Goal: Information Seeking & Learning: Learn about a topic

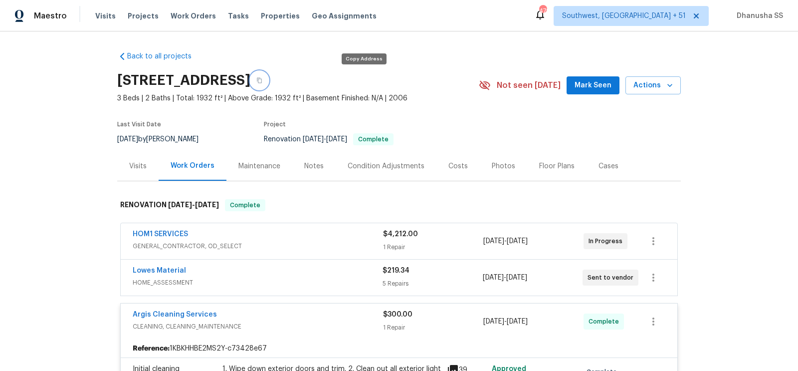
click at [268, 84] on button "button" at bounding box center [259, 80] width 18 height 18
click at [185, 20] on span "Work Orders" at bounding box center [193, 16] width 45 height 10
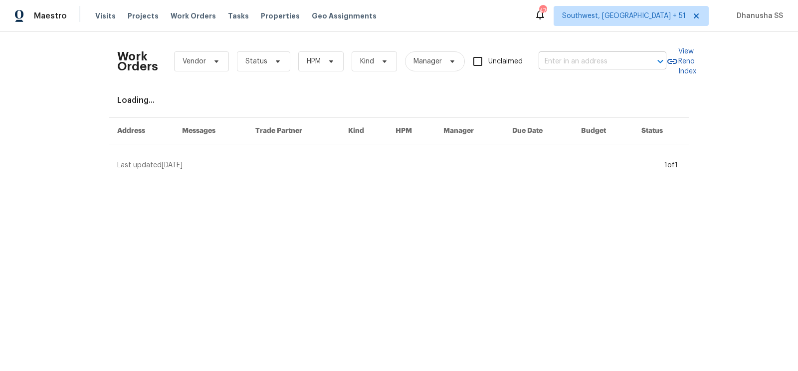
click at [555, 55] on input "text" at bounding box center [589, 61] width 100 height 15
paste input "2058 Manucy Ct Middleburg, FL 32068"
type input "2058 Manucy Ct Middleburg, FL 32068"
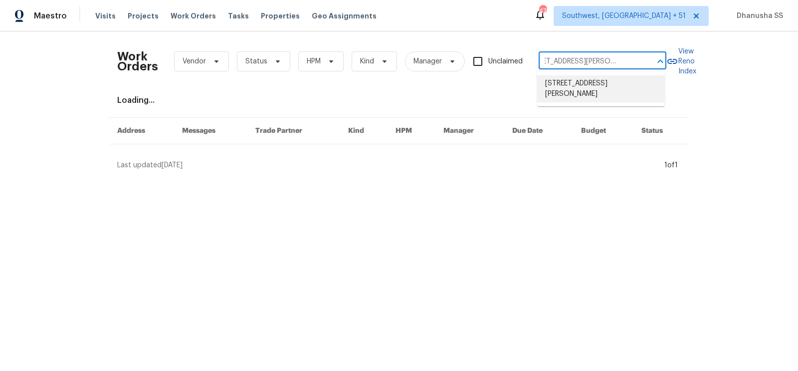
click at [560, 75] on li "2058 Manucy Ct, Middleburg, FL 32068" at bounding box center [601, 88] width 128 height 27
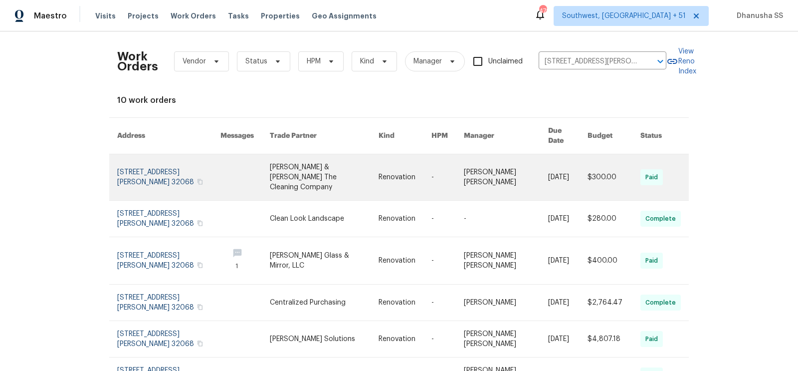
click at [461, 169] on link at bounding box center [447, 177] width 32 height 46
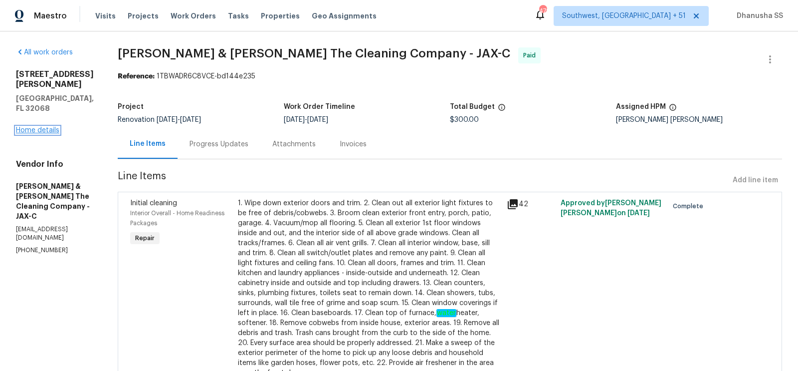
click at [41, 127] on link "Home details" at bounding box center [37, 130] width 43 height 7
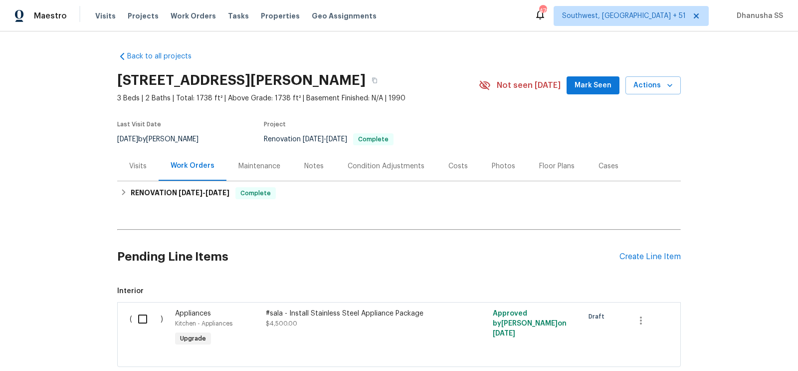
scroll to position [62, 0]
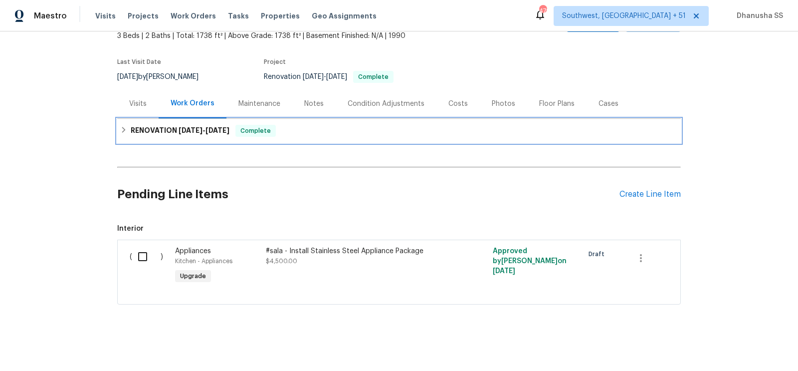
click at [291, 127] on div "RENOVATION 8/18/25 - 8/29/25 Complete" at bounding box center [399, 131] width 558 height 12
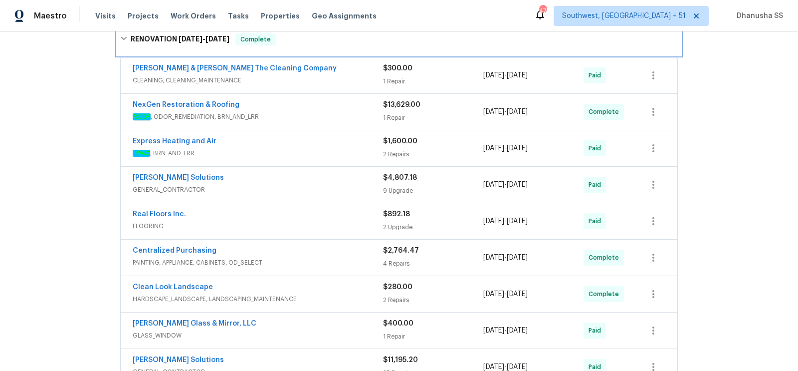
scroll to position [149, 0]
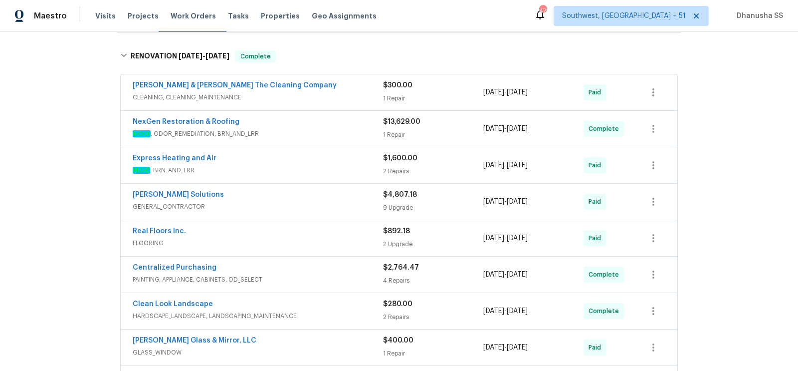
click at [354, 171] on span "HVAC , BRN_AND_LRR" at bounding box center [258, 170] width 250 height 10
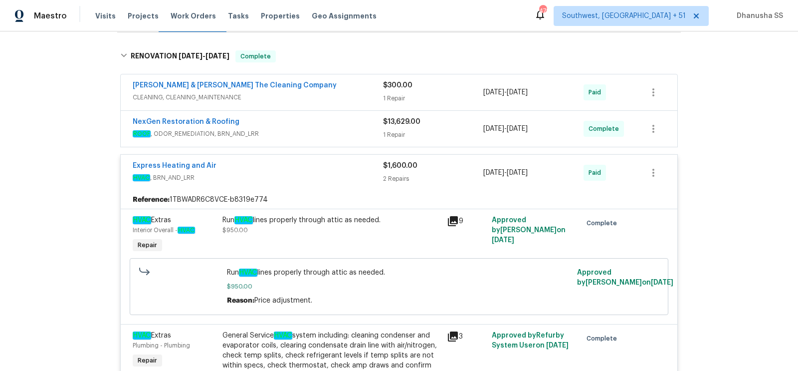
click at [362, 131] on span "ROOF , ODOR_REMEDIATION, BRN_AND_LRR" at bounding box center [258, 134] width 250 height 10
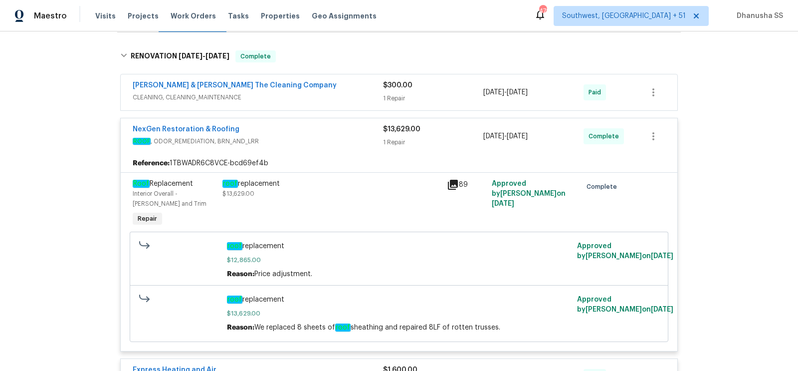
click at [345, 87] on div "Montalvo & Sangalang The Cleaning Company" at bounding box center [258, 86] width 250 height 12
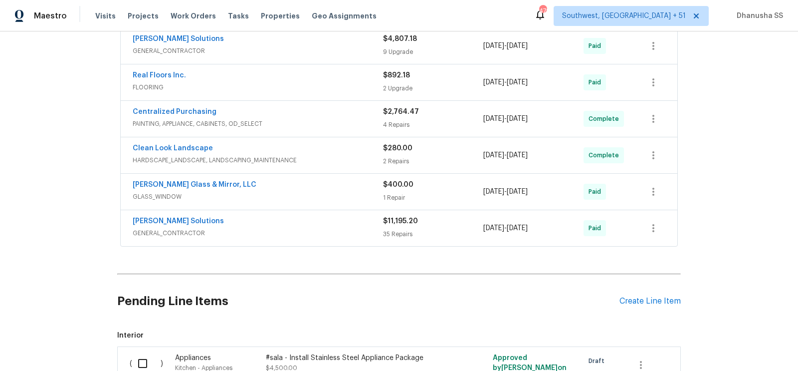
scroll to position [1057, 0]
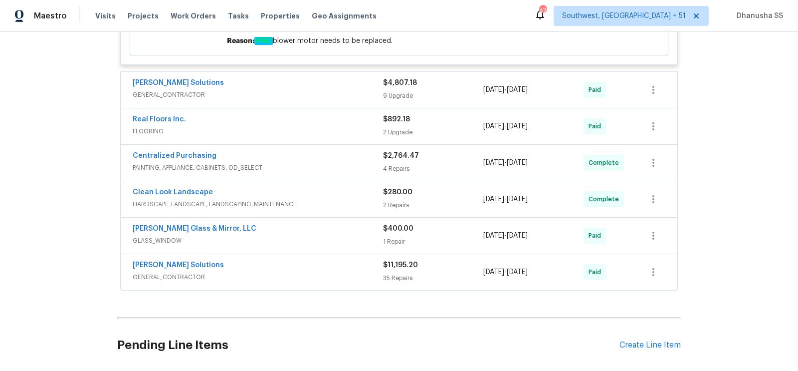
click at [331, 78] on div "Sethy Solutions" at bounding box center [258, 84] width 250 height 12
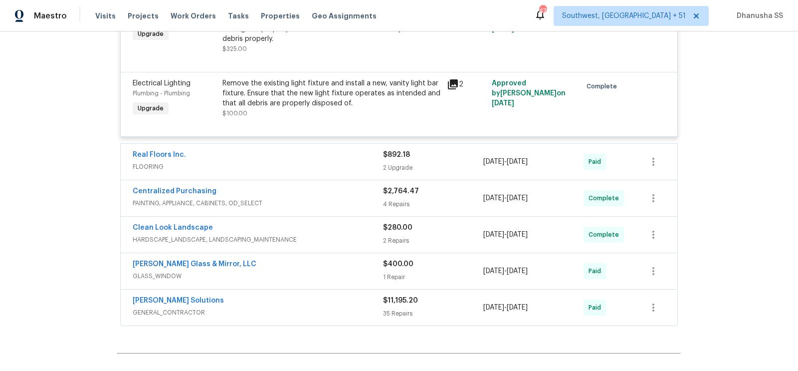
scroll to position [1852, 0]
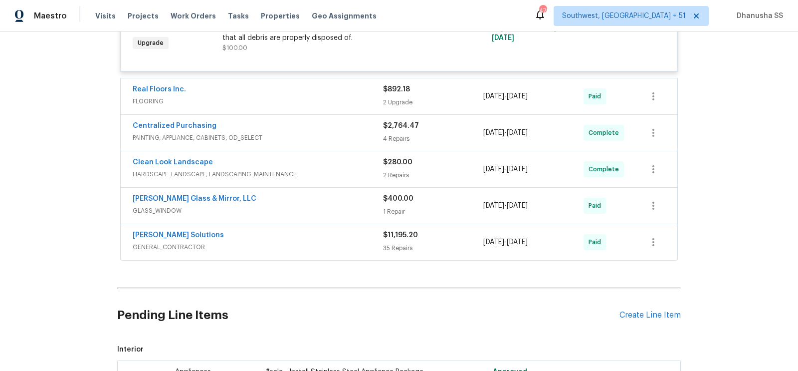
click at [348, 96] on div "Real Floors Inc." at bounding box center [258, 90] width 250 height 12
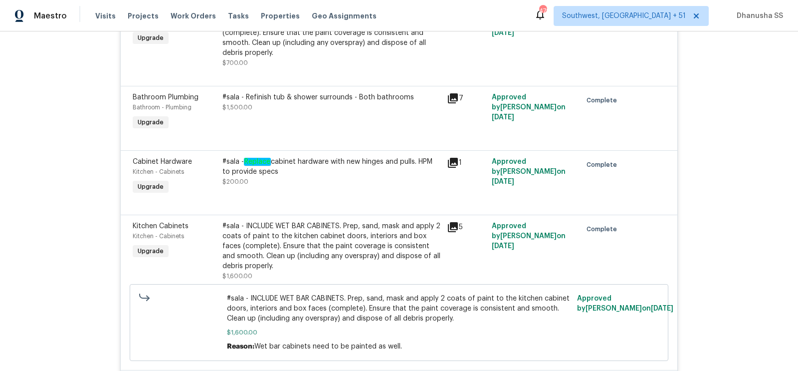
scroll to position [849, 0]
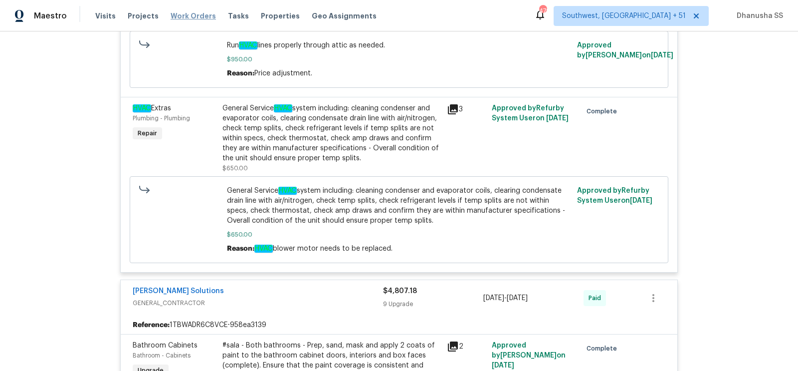
click at [189, 16] on span "Work Orders" at bounding box center [193, 16] width 45 height 10
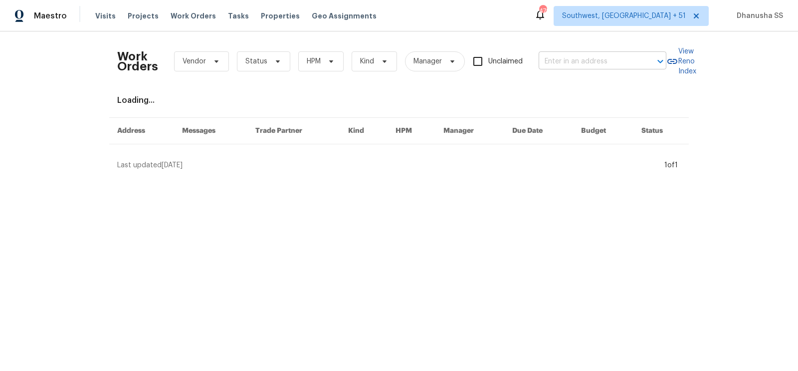
click at [597, 64] on input "text" at bounding box center [589, 61] width 100 height 15
paste input "4039 Caney Creek Ln, Chapel Hill, TN 37034"
type input "4039 Caney Creek Ln, Chapel Hill, TN 37034"
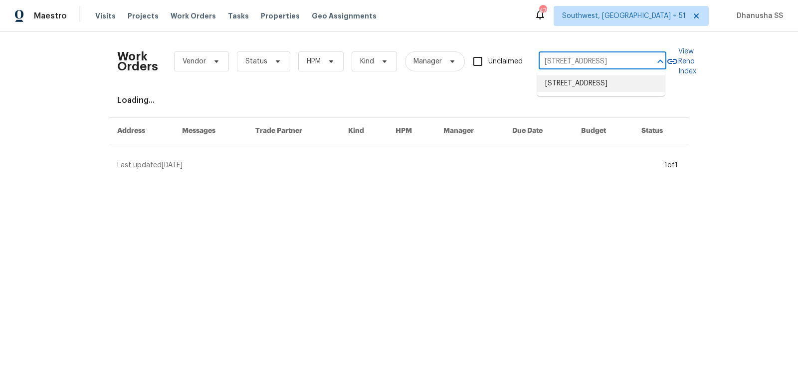
click at [586, 79] on li "4039 Caney Creek Ln, Chapel Hill, TN 37034" at bounding box center [601, 83] width 128 height 16
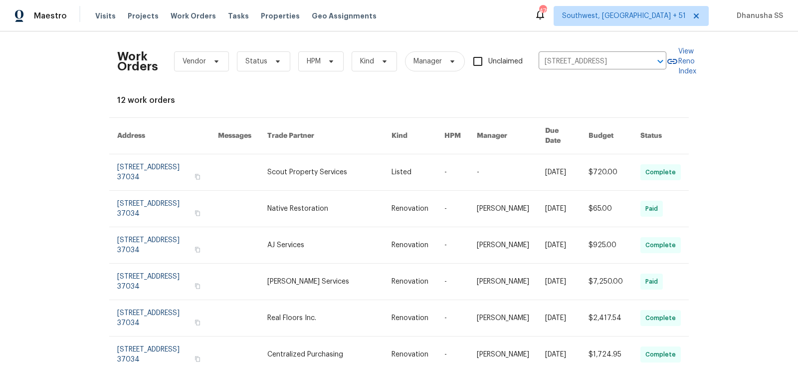
click at [415, 159] on link at bounding box center [418, 172] width 53 height 36
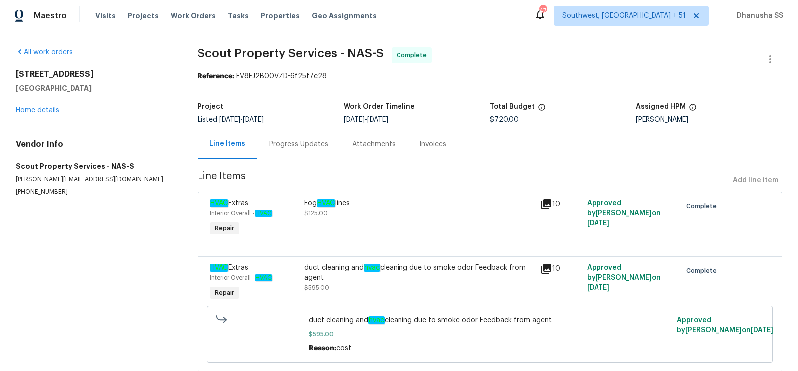
click at [62, 115] on div "4039 Caney Creek Ln Chapel Hill, TN 37034 Home details" at bounding box center [95, 92] width 158 height 46
click at [50, 113] on link "Home details" at bounding box center [37, 110] width 43 height 7
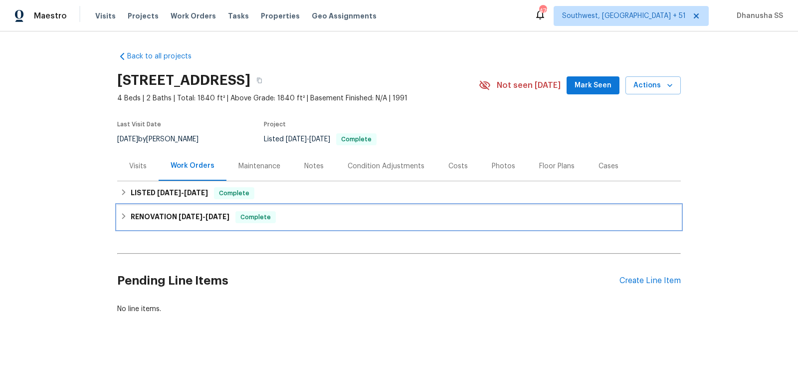
click at [303, 217] on div "RENOVATION 8/7/25 - 8/28/25 Complete" at bounding box center [399, 217] width 558 height 12
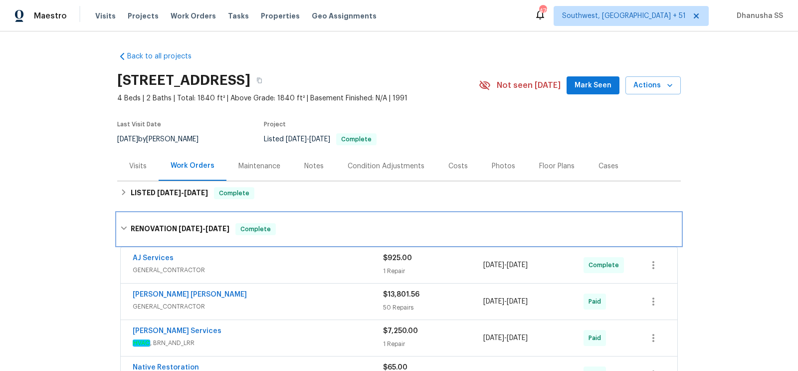
scroll to position [62, 0]
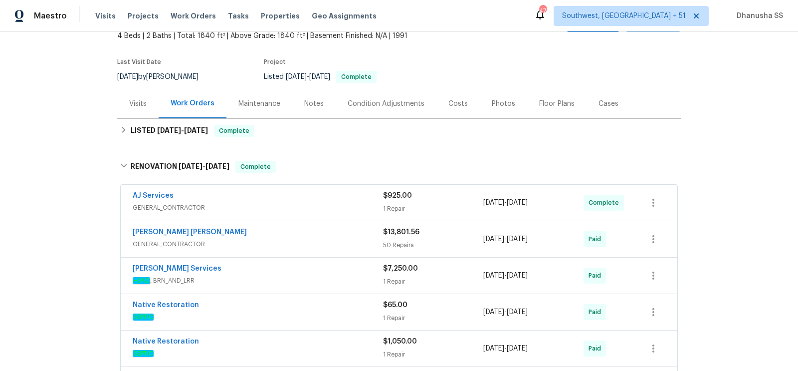
click at [319, 192] on div "AJ Services" at bounding box center [258, 197] width 250 height 12
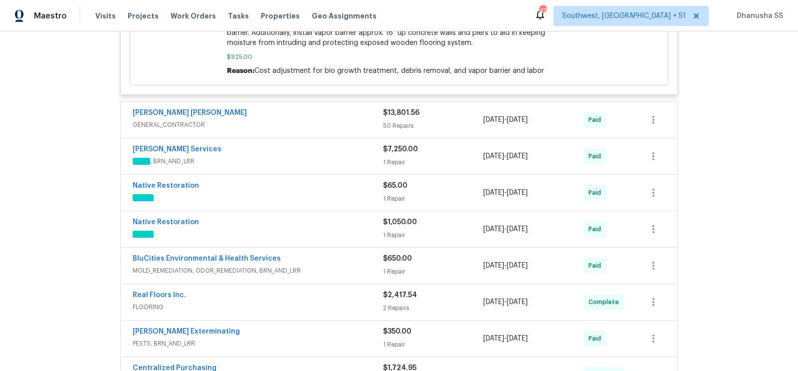
scroll to position [88, 0]
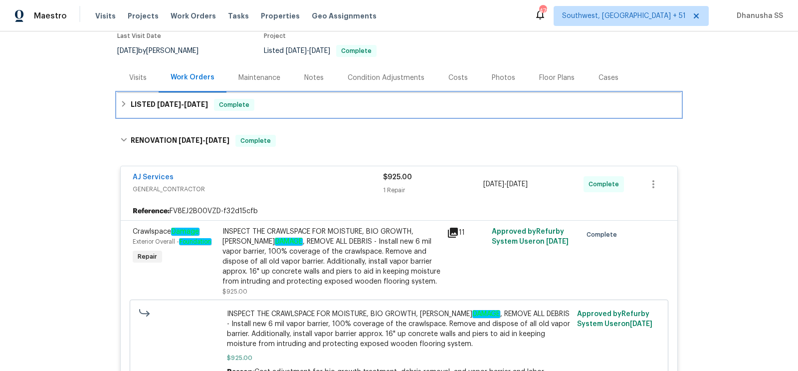
click at [297, 101] on div "LISTED 9/17/25 - 9/19/25 Complete" at bounding box center [399, 105] width 558 height 12
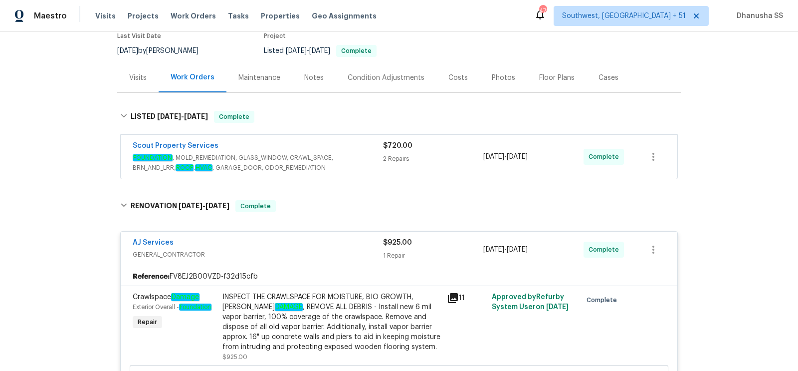
click at [346, 161] on span "FOUNDATION , MOLD_REMEDIATION, GLASS_WINDOW, CRAWL_SPACE, BRN_AND_LRR, ROOF , H…" at bounding box center [258, 163] width 250 height 20
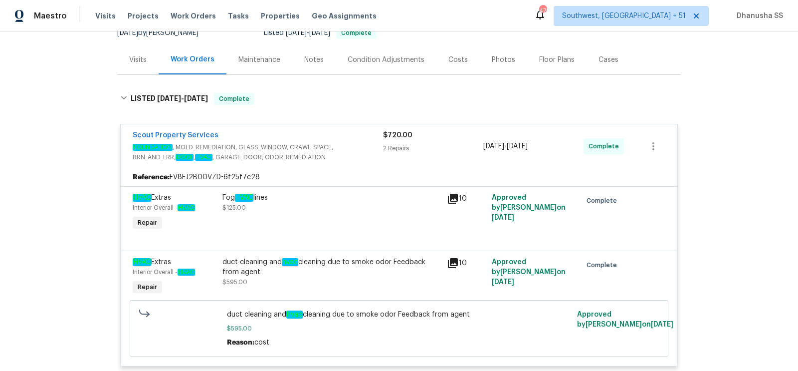
scroll to position [108, 0]
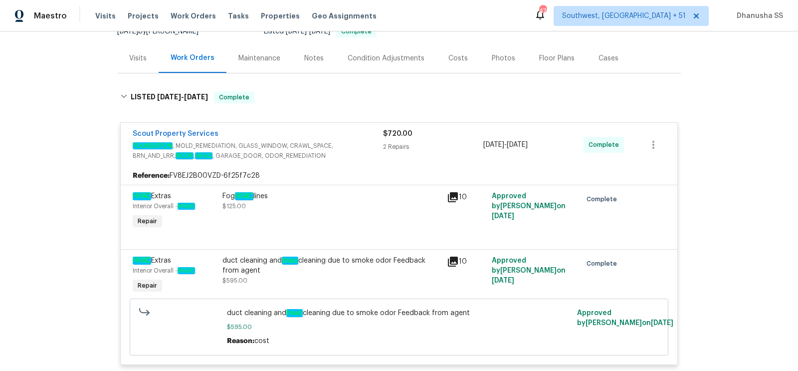
click at [258, 203] on div "Fog HVAC lines $125.00" at bounding box center [331, 201] width 218 height 20
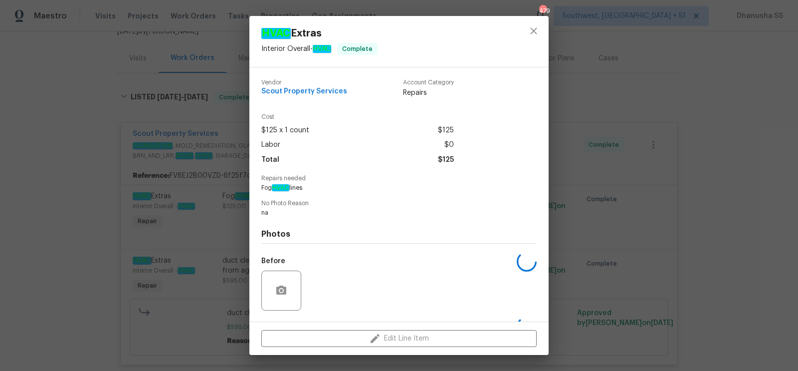
scroll to position [63, 0]
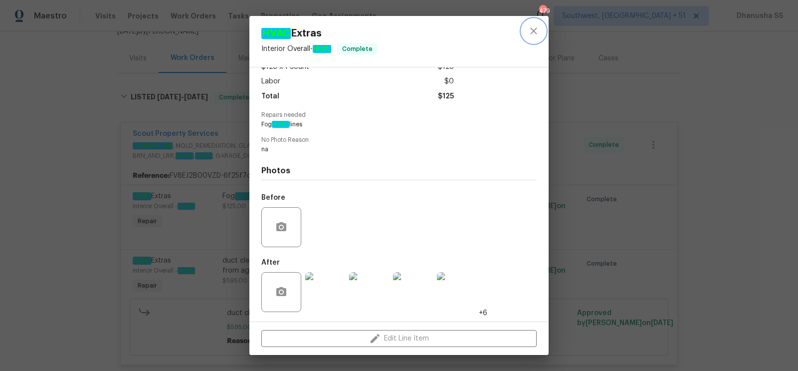
click at [536, 23] on button "close" at bounding box center [534, 31] width 24 height 24
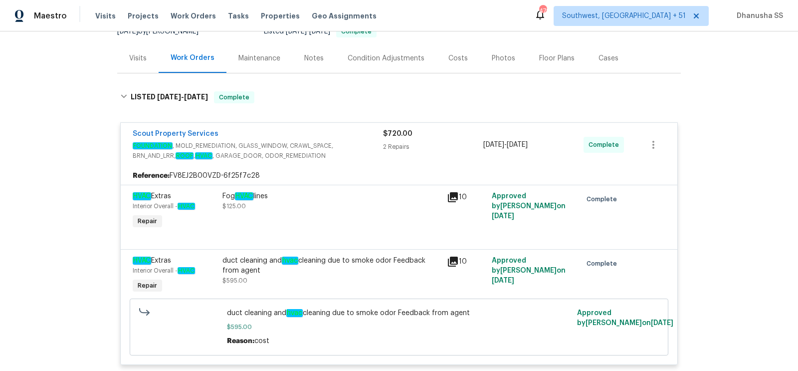
click at [253, 195] on em "HVAC" at bounding box center [244, 196] width 18 height 8
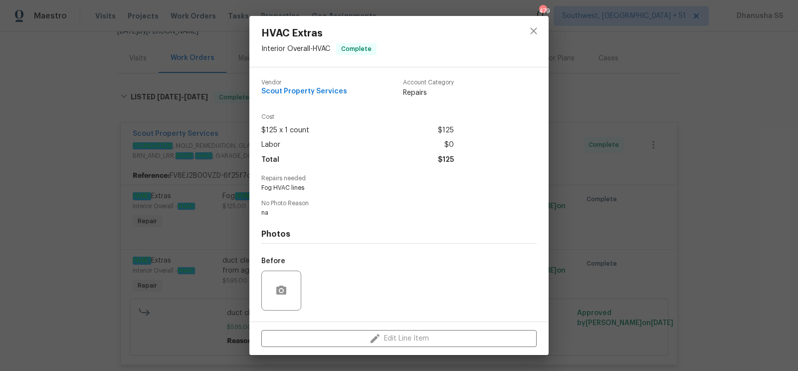
click at [253, 195] on div "Vendor Scout Property Services Account Category Repairs Cost $125 x 1 count $12…" at bounding box center [398, 194] width 299 height 254
click at [281, 191] on em "HVAC" at bounding box center [280, 187] width 17 height 7
copy span "Fog HVAC lines"
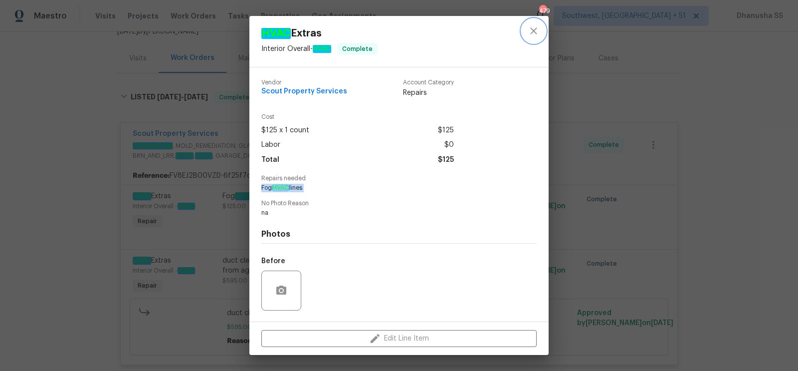
click at [541, 31] on button "close" at bounding box center [534, 31] width 24 height 24
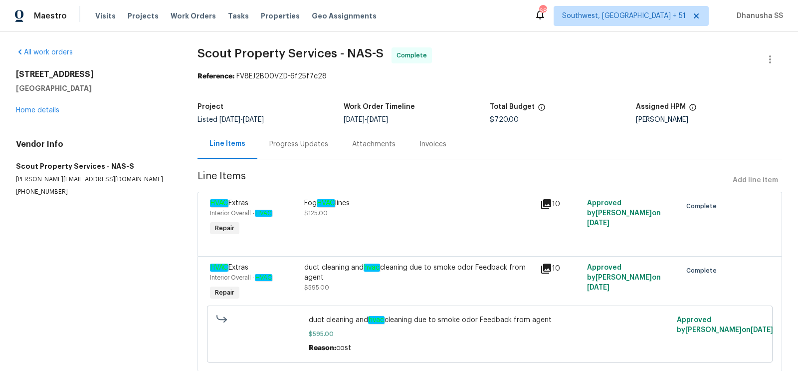
click at [280, 147] on div "Progress Updates" at bounding box center [298, 144] width 59 height 10
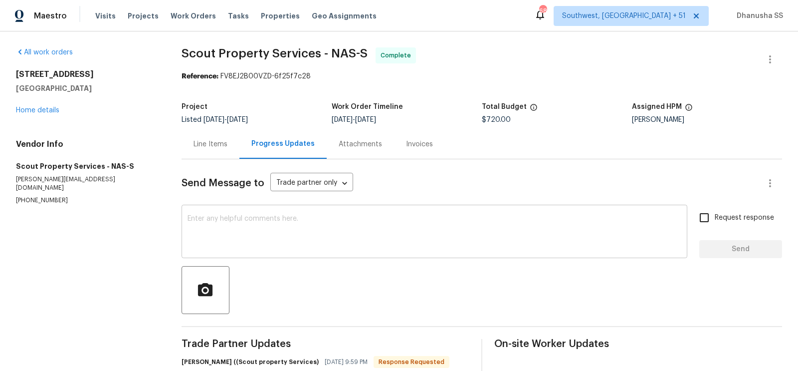
scroll to position [49, 0]
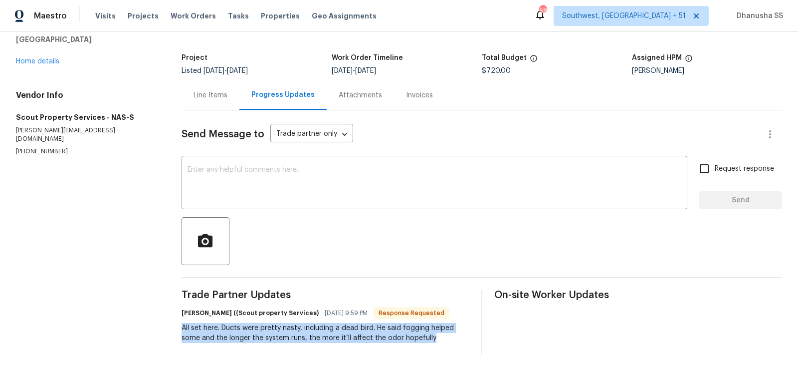
drag, startPoint x: 183, startPoint y: 327, endPoint x: 437, endPoint y: 359, distance: 256.5
click at [437, 359] on div "All work orders [STREET_ADDRESS] Home details Vendor Info Scout Property Servic…" at bounding box center [399, 177] width 798 height 388
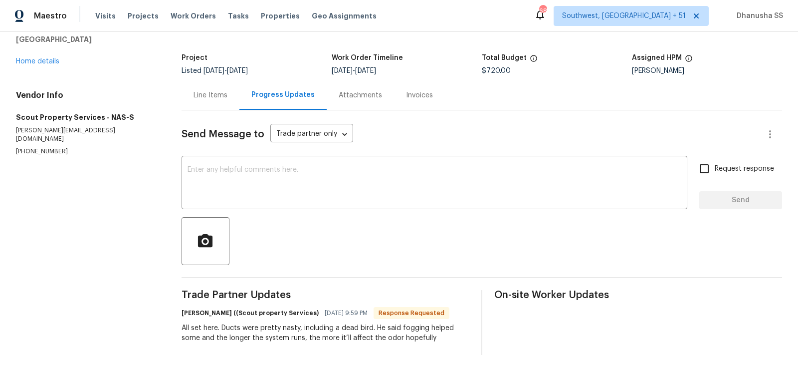
click at [379, 231] on div at bounding box center [482, 241] width 601 height 48
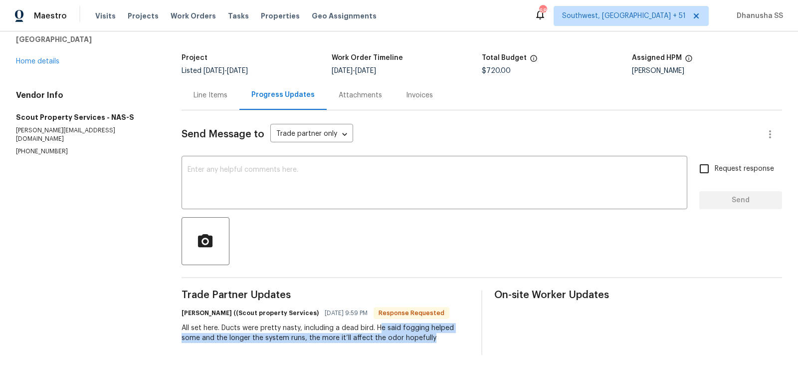
drag, startPoint x: 380, startPoint y: 327, endPoint x: 444, endPoint y: 344, distance: 66.4
click at [444, 344] on div "Trade Partner Updates [PERSON_NAME] ((Scout property Services) [DATE] 9:59 PM R…" at bounding box center [326, 322] width 288 height 65
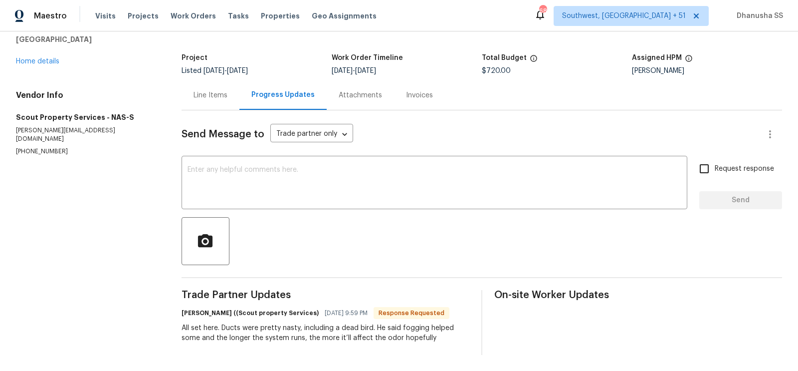
click at [217, 97] on div "Line Items" at bounding box center [211, 95] width 34 height 10
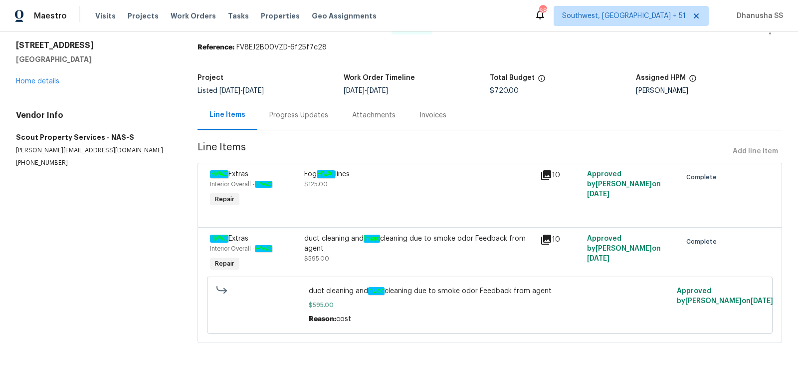
click at [384, 180] on div "Fog HVAC lines $125.00" at bounding box center [419, 179] width 230 height 20
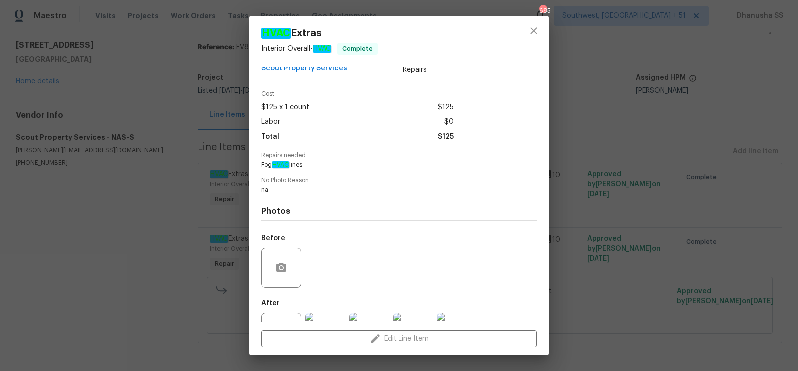
scroll to position [63, 0]
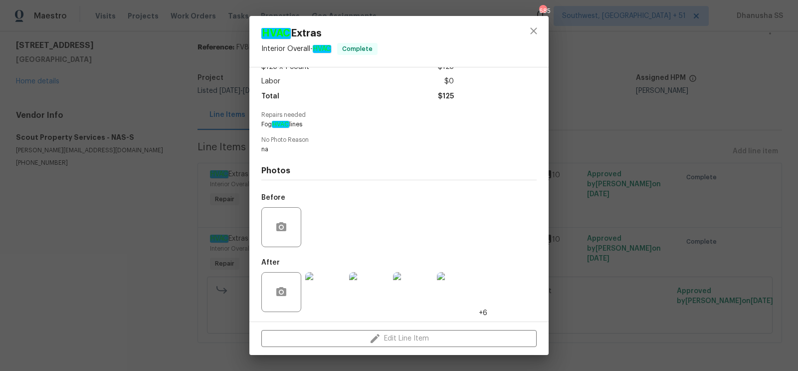
click at [327, 304] on img at bounding box center [325, 292] width 40 height 40
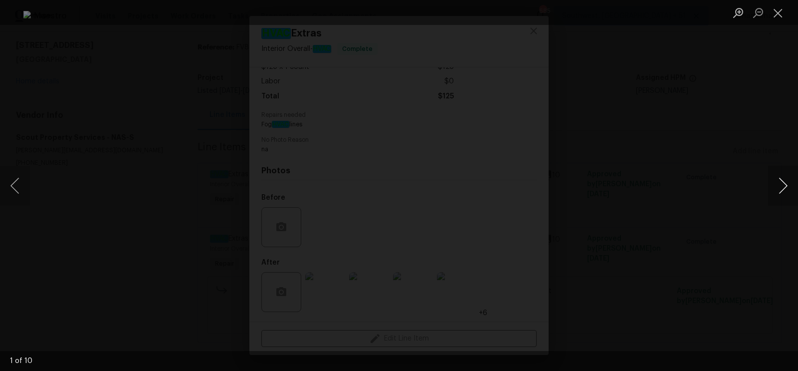
click at [783, 185] on button "Next image" at bounding box center [783, 186] width 30 height 40
click at [766, 137] on div "Lightbox" at bounding box center [399, 185] width 798 height 371
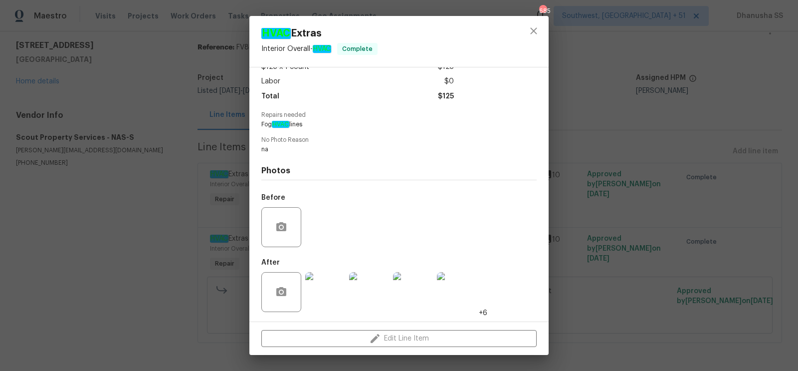
drag, startPoint x: 762, startPoint y: 112, endPoint x: 753, endPoint y: 118, distance: 10.8
click at [762, 112] on div "HVAC Extras Interior Overall - HVAC Complete Vendor Scout Property Services Acc…" at bounding box center [399, 185] width 798 height 371
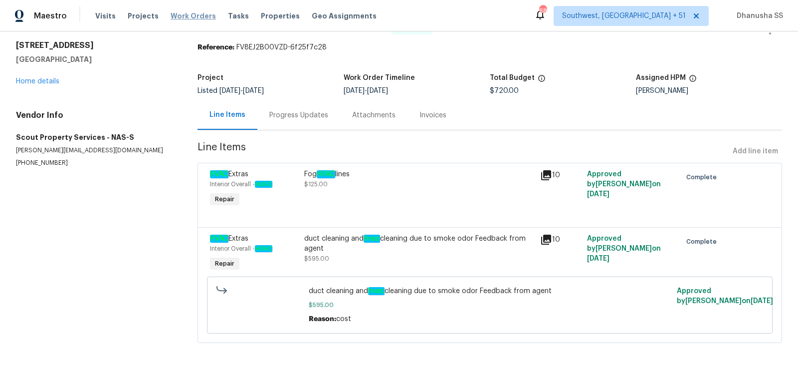
click at [188, 17] on span "Work Orders" at bounding box center [193, 16] width 45 height 10
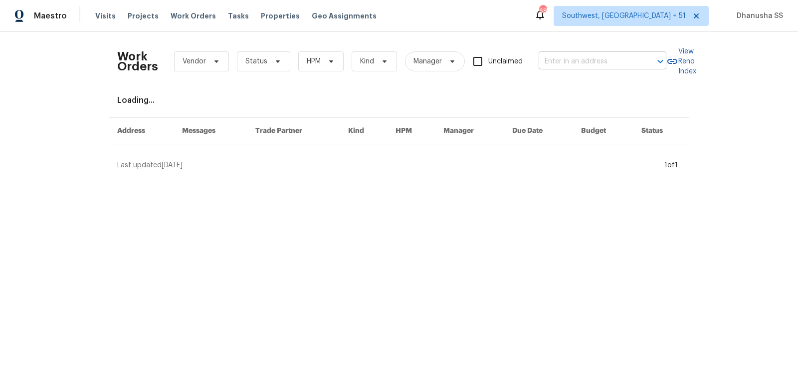
click at [610, 54] on input "text" at bounding box center [589, 61] width 100 height 15
paste input "[STREET_ADDRESS]"
type input "[STREET_ADDRESS]"
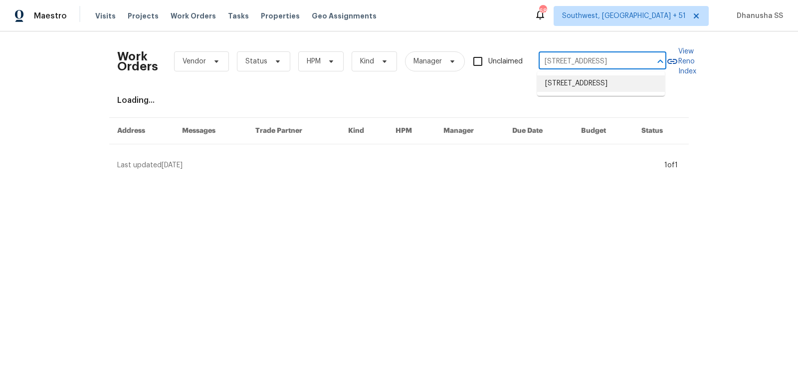
click at [602, 86] on li "[STREET_ADDRESS]" at bounding box center [601, 83] width 128 height 16
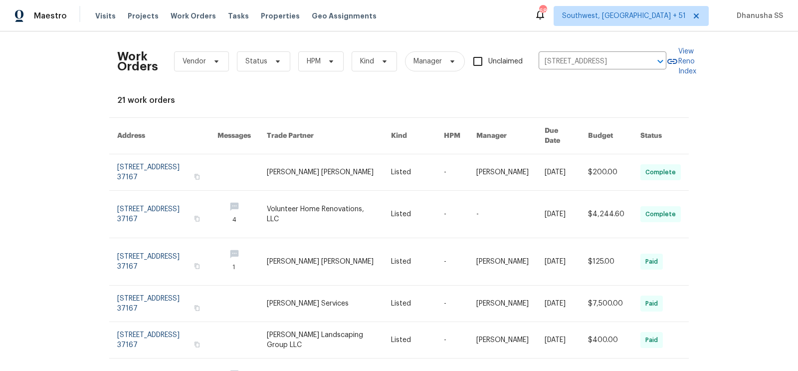
click at [372, 178] on link at bounding box center [329, 172] width 124 height 36
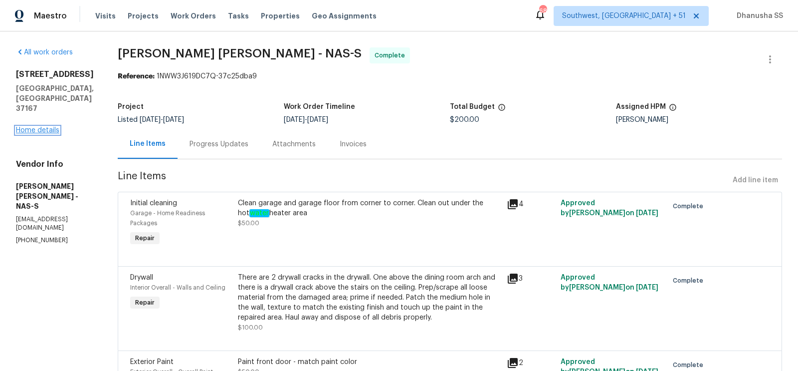
click at [24, 127] on link "Home details" at bounding box center [37, 130] width 43 height 7
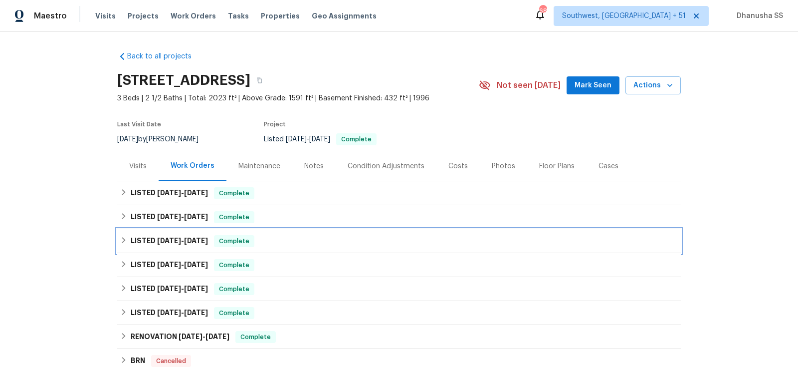
click at [287, 239] on div "LISTED [DATE] - [DATE] Complete" at bounding box center [399, 241] width 558 height 12
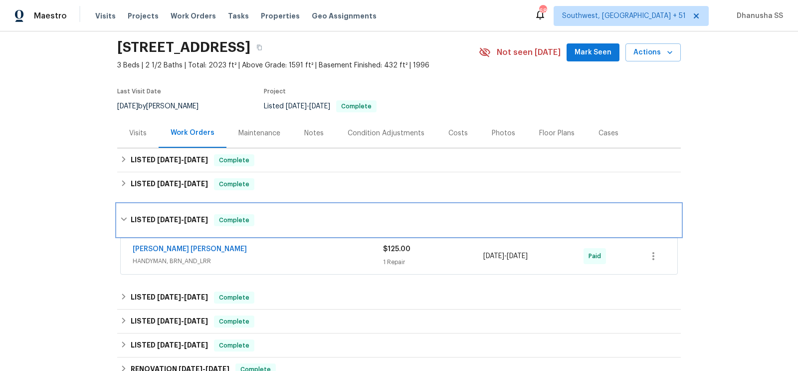
scroll to position [37, 0]
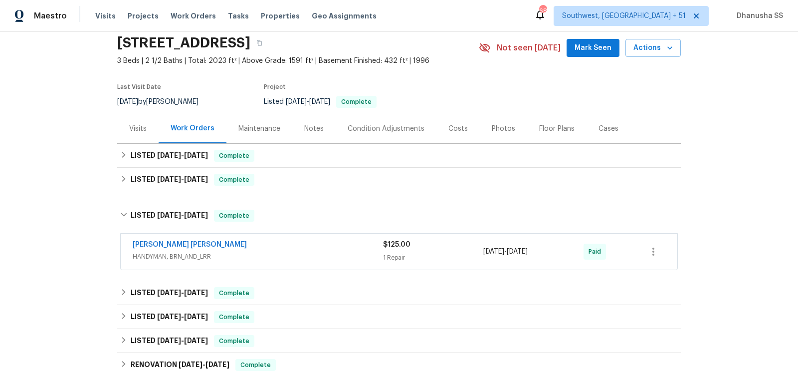
click at [313, 251] on span "HANDYMAN, BRN_AND_LRR" at bounding box center [258, 256] width 250 height 10
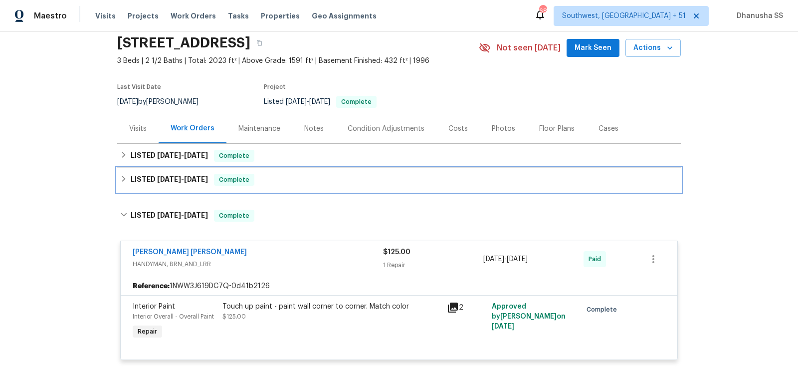
click at [306, 168] on div "LISTED [DATE] - [DATE] Complete" at bounding box center [399, 180] width 564 height 24
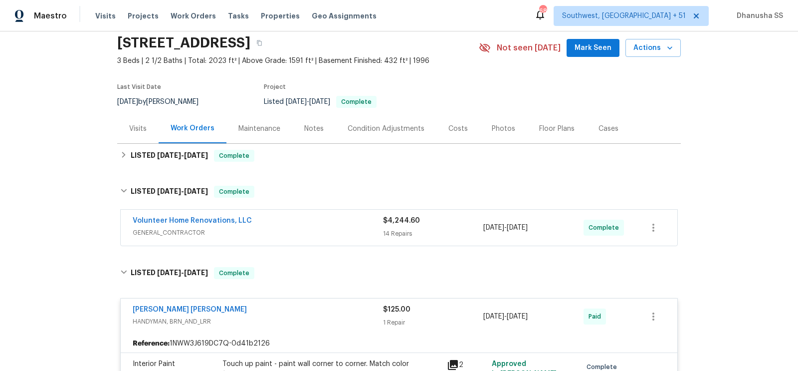
click at [317, 228] on span "GENERAL_CONTRACTOR" at bounding box center [258, 232] width 250 height 10
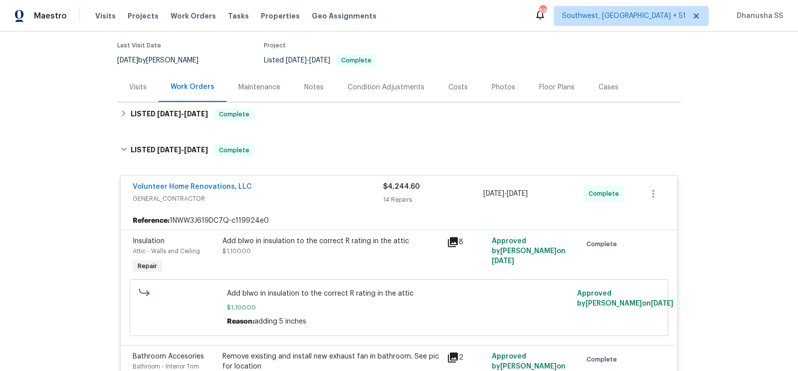
scroll to position [83, 0]
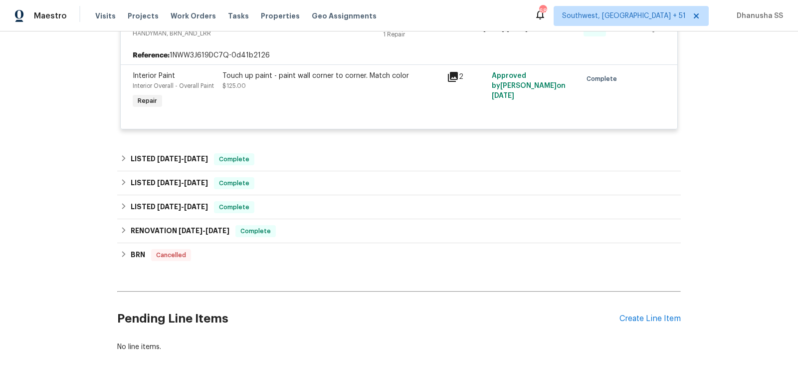
scroll to position [1574, 0]
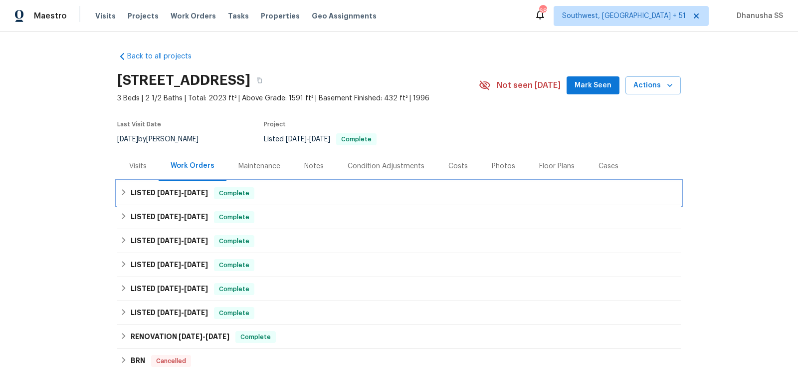
click at [300, 200] on div "LISTED [DATE] - [DATE] Complete" at bounding box center [399, 193] width 564 height 24
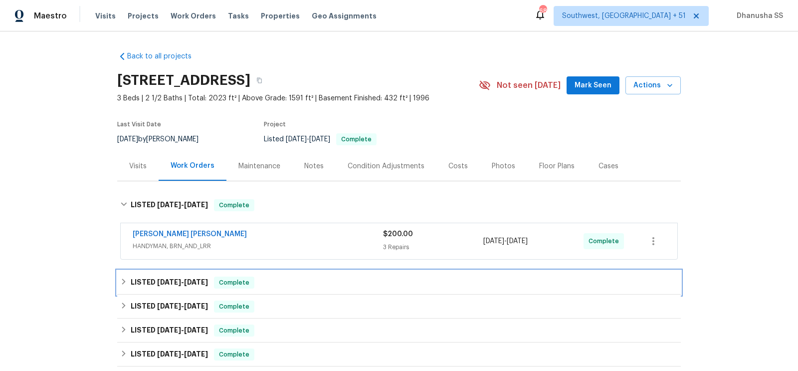
click at [307, 286] on div "LISTED [DATE] - [DATE] Complete" at bounding box center [399, 282] width 558 height 12
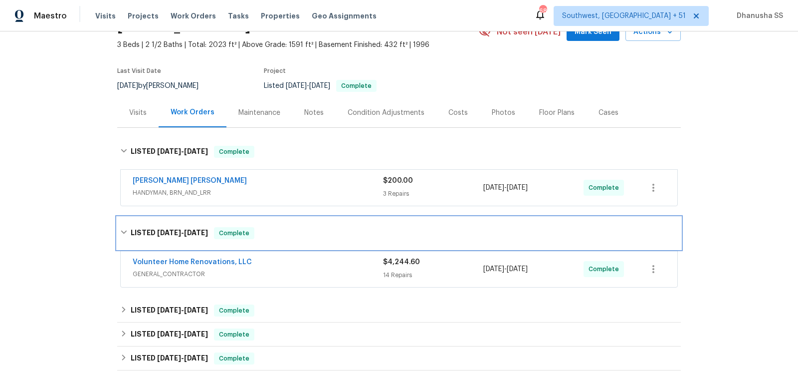
scroll to position [154, 0]
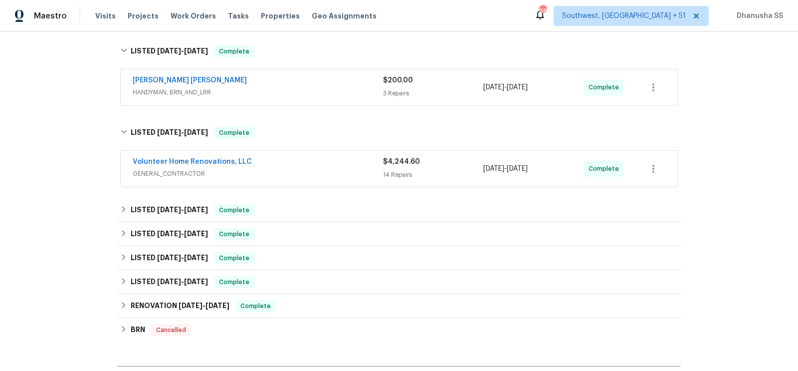
click at [311, 181] on div "Volunteer Home Renovations, LLC GENERAL_CONTRACTOR $4,244.60 14 Repairs 7/30/20…" at bounding box center [399, 169] width 557 height 36
click at [319, 153] on div "Volunteer Home Renovations, LLC GENERAL_CONTRACTOR $4,244.60 14 Repairs 7/30/20…" at bounding box center [399, 169] width 557 height 36
click at [315, 158] on div "Volunteer Home Renovations, LLC" at bounding box center [258, 163] width 250 height 12
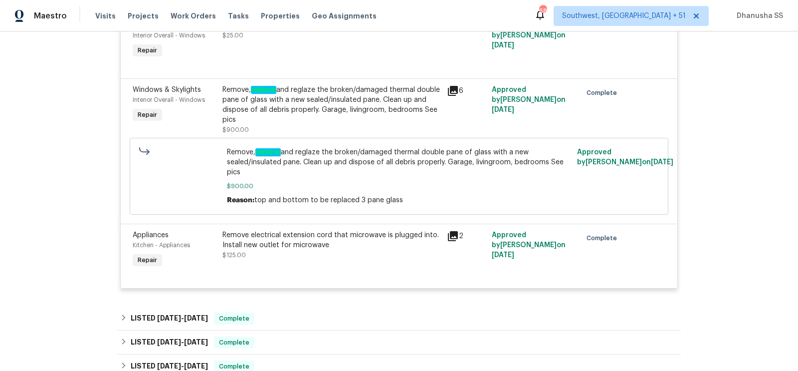
scroll to position [1308, 0]
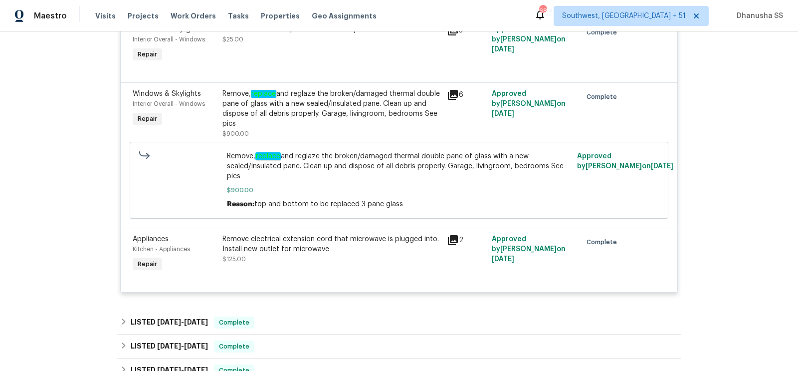
click at [289, 249] on div "Remove electrical extension cord that microwave is plugged into. Install new ou…" at bounding box center [331, 244] width 218 height 20
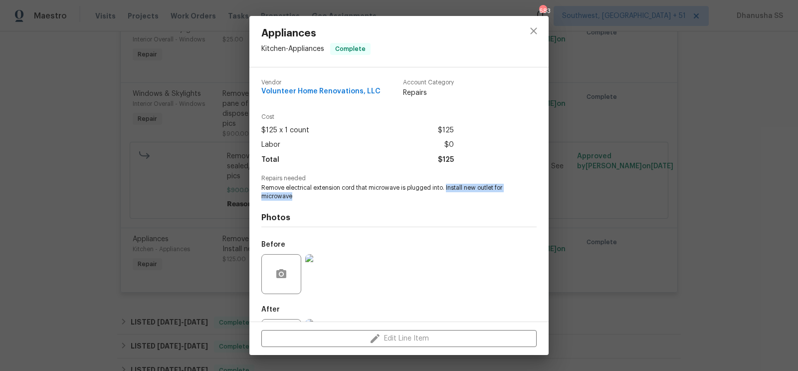
drag, startPoint x: 445, startPoint y: 188, endPoint x: 496, endPoint y: 200, distance: 52.8
click at [496, 200] on span "Remove electrical extension cord that microwave is plugged into. Install new ou…" at bounding box center [385, 192] width 248 height 17
copy span "Install new outlet for microwave"
click at [536, 29] on icon "close" at bounding box center [534, 31] width 12 height 12
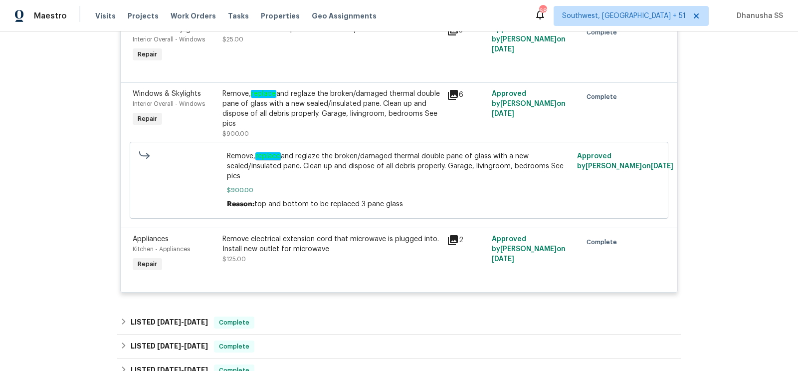
click at [326, 110] on div "Remove, replace and reglaze the broken/damaged thermal double pane of glass wit…" at bounding box center [331, 109] width 218 height 40
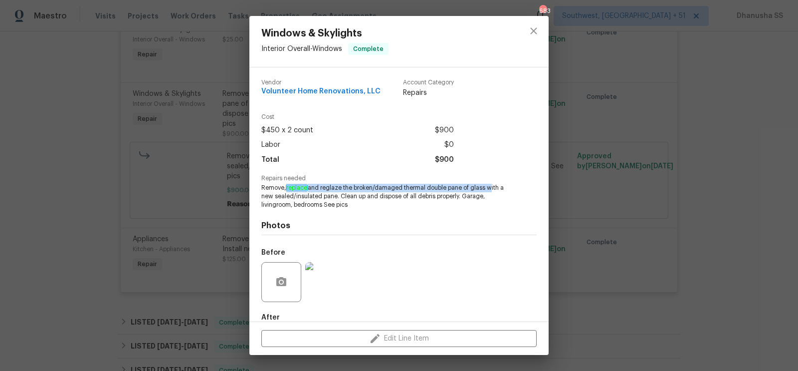
drag, startPoint x: 288, startPoint y: 189, endPoint x: 489, endPoint y: 188, distance: 201.0
click at [489, 188] on span "Remove, replace and reglaze the broken/damaged thermal double pane of glass wit…" at bounding box center [385, 196] width 248 height 25
copy span "replace and reglaze the broken/damaged thermal double pane of glass"
click at [541, 30] on button "close" at bounding box center [534, 31] width 24 height 24
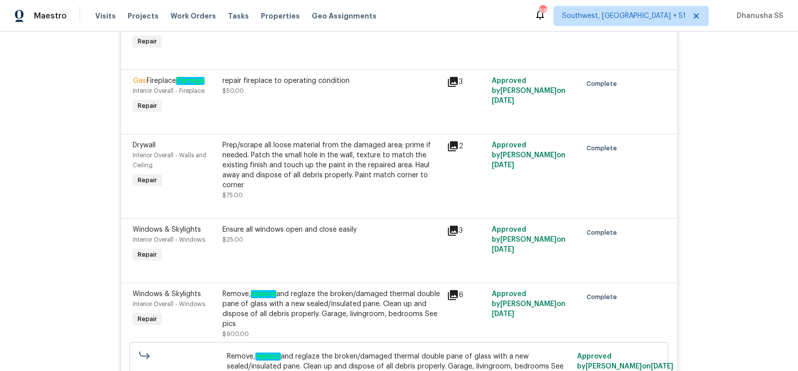
scroll to position [1106, 0]
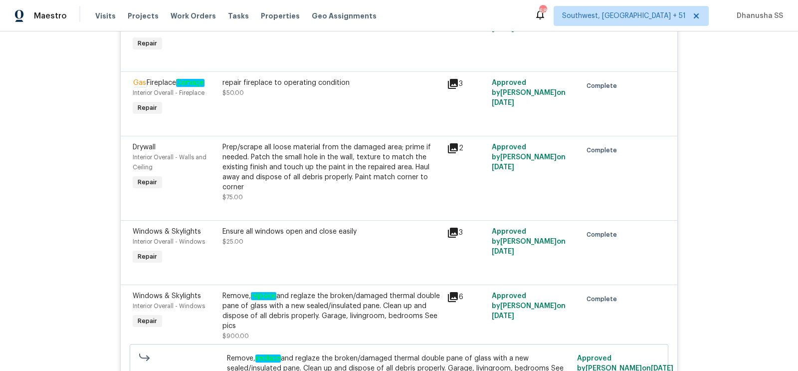
click at [325, 178] on div "Prep/scrape all loose material from the damaged area; prime if needed. Patch th…" at bounding box center [331, 167] width 218 height 50
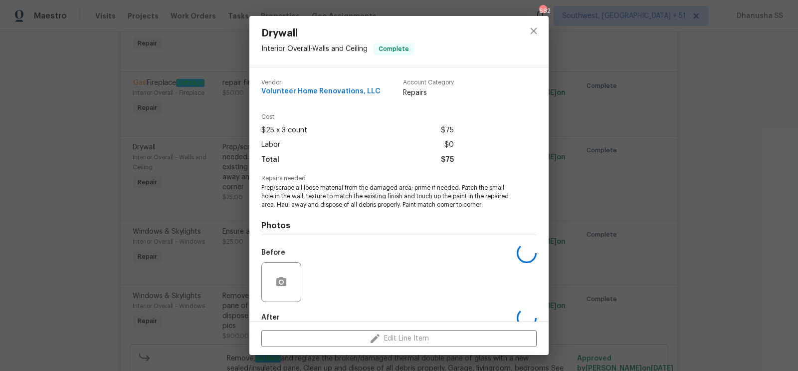
scroll to position [55, 0]
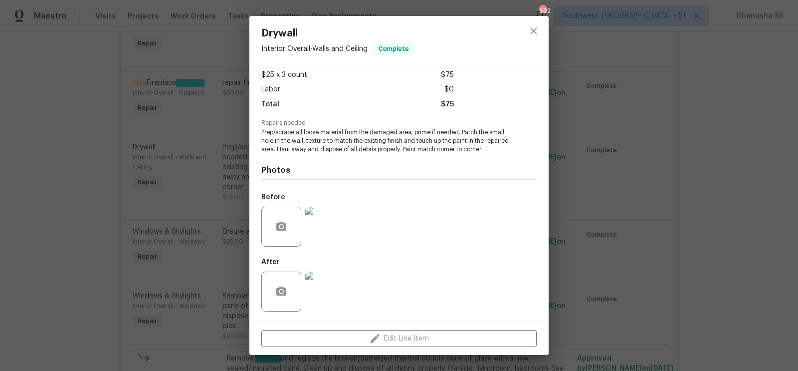
click at [316, 285] on img at bounding box center [325, 291] width 40 height 40
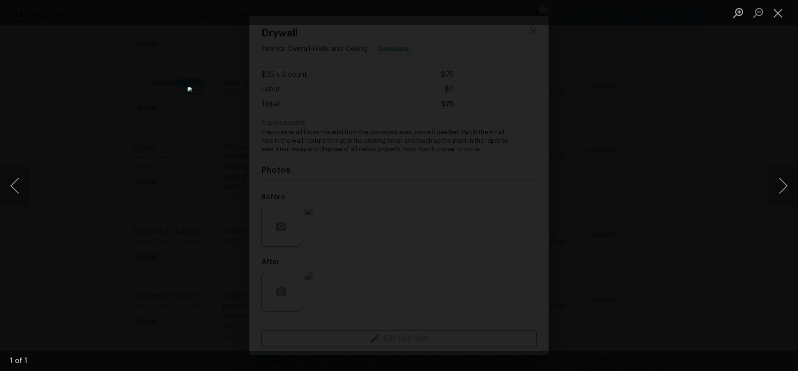
click at [727, 148] on div "Lightbox" at bounding box center [399, 185] width 798 height 371
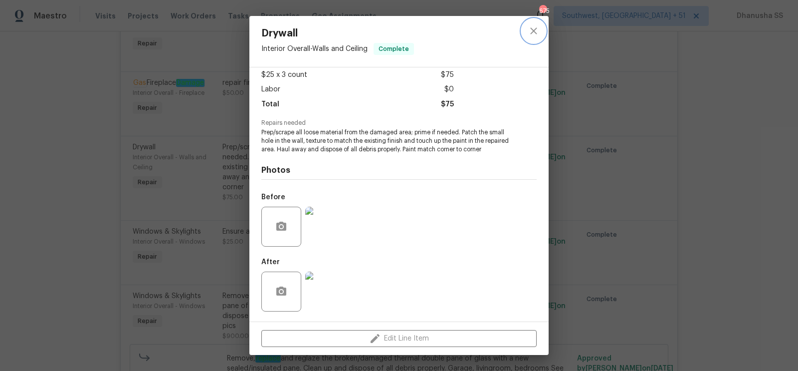
click at [537, 33] on icon "close" at bounding box center [534, 31] width 12 height 12
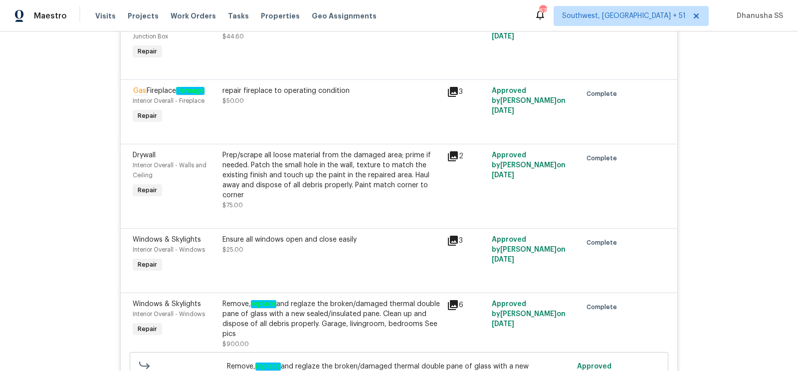
scroll to position [1022, 0]
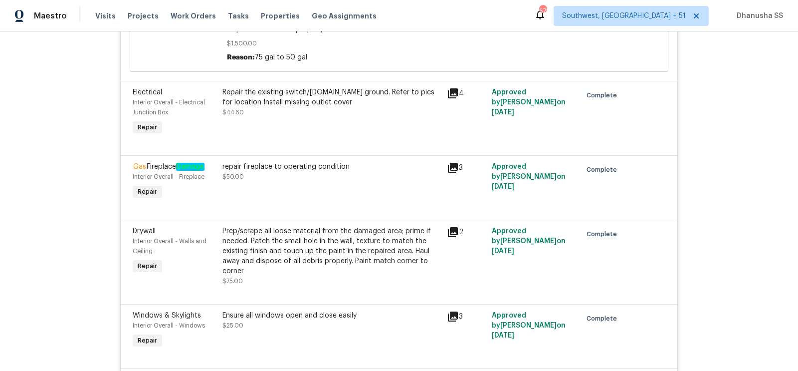
click at [245, 100] on div "Repair the existing switch/[DOMAIN_NAME] ground. Refer to pics for location Ins…" at bounding box center [331, 97] width 218 height 20
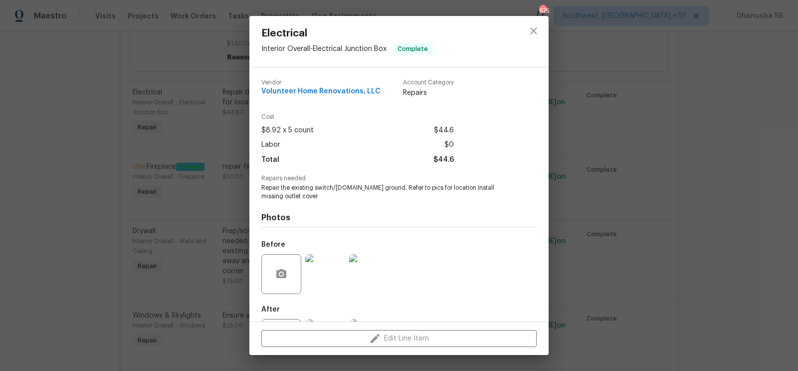
scroll to position [47, 0]
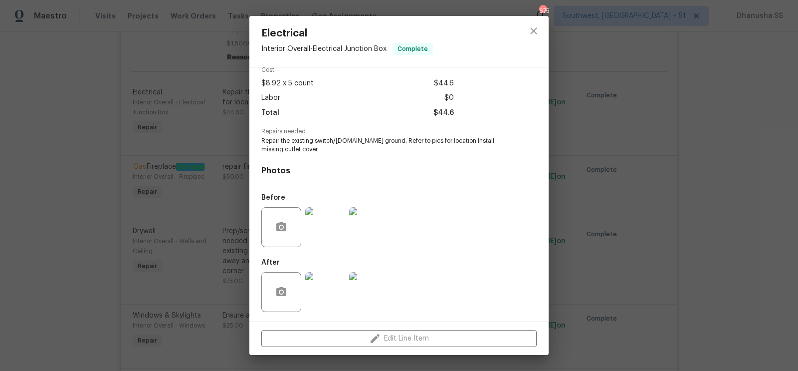
click at [320, 225] on img at bounding box center [325, 227] width 40 height 40
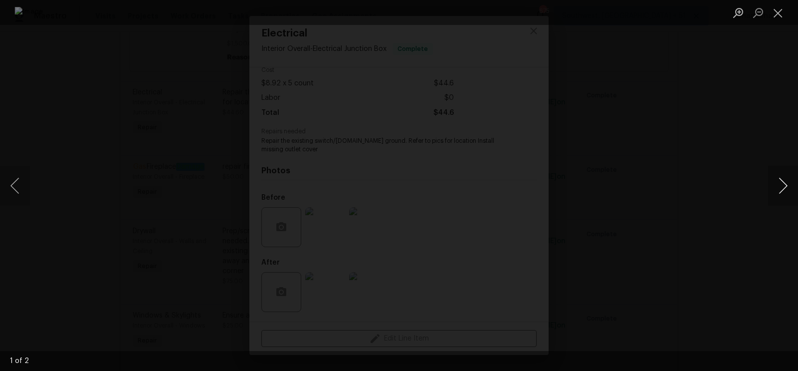
click at [780, 181] on button "Next image" at bounding box center [783, 186] width 30 height 40
click at [762, 159] on div "Lightbox" at bounding box center [399, 185] width 798 height 371
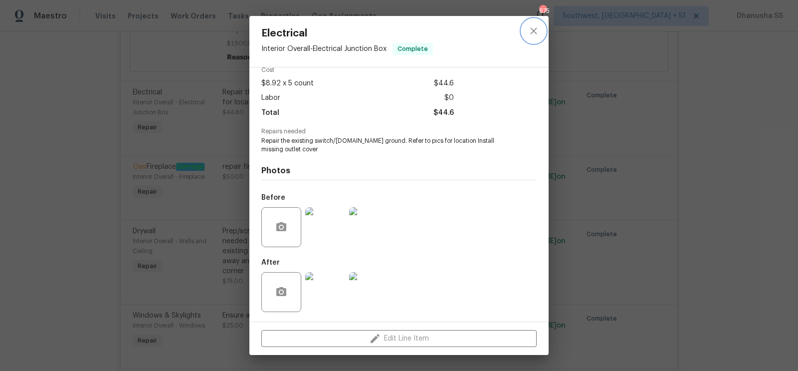
click at [535, 38] on button "close" at bounding box center [534, 31] width 24 height 24
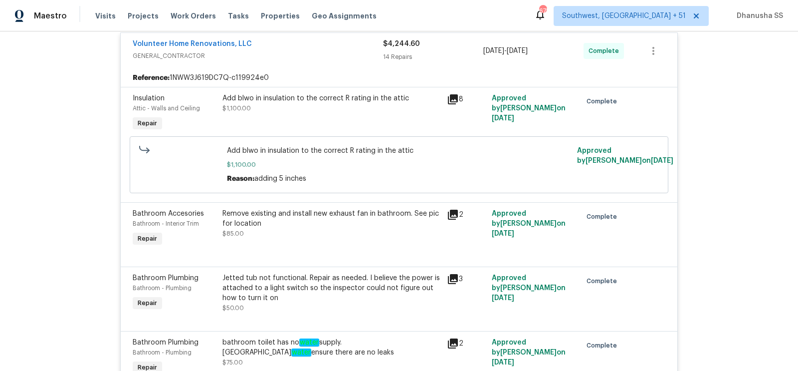
scroll to position [278, 0]
click at [319, 116] on div "Add blwo in insulation to the correct R rating in the attic $1,100.00" at bounding box center [331, 114] width 224 height 46
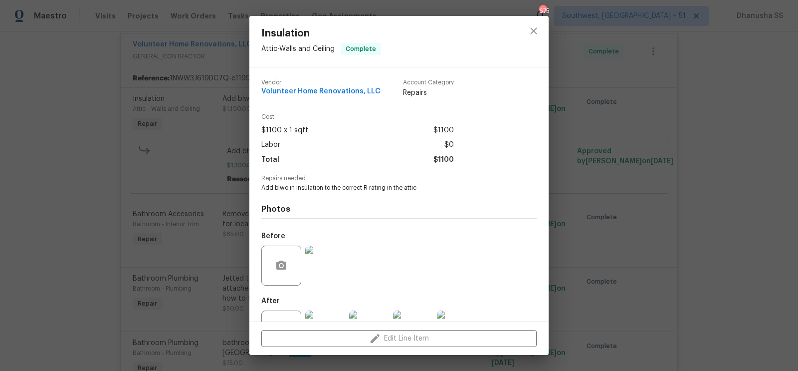
scroll to position [38, 0]
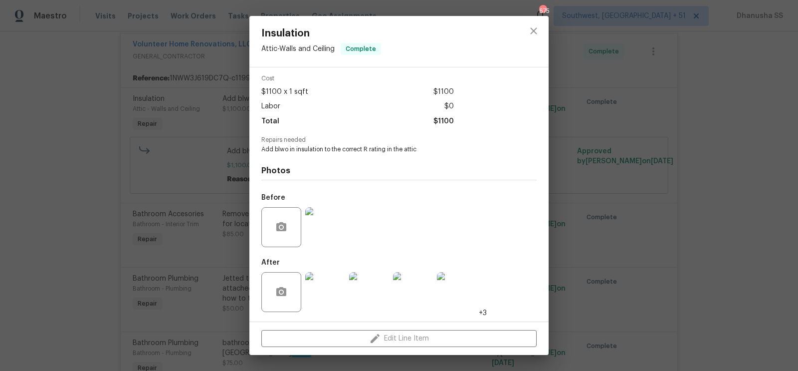
click at [382, 301] on img at bounding box center [369, 292] width 40 height 40
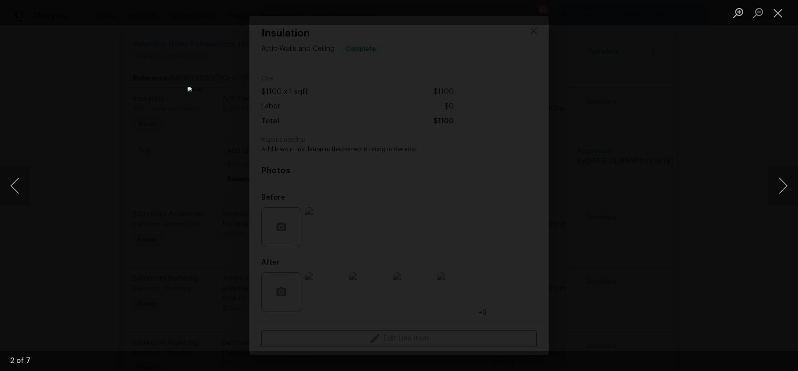
click at [619, 170] on div "Lightbox" at bounding box center [399, 185] width 798 height 371
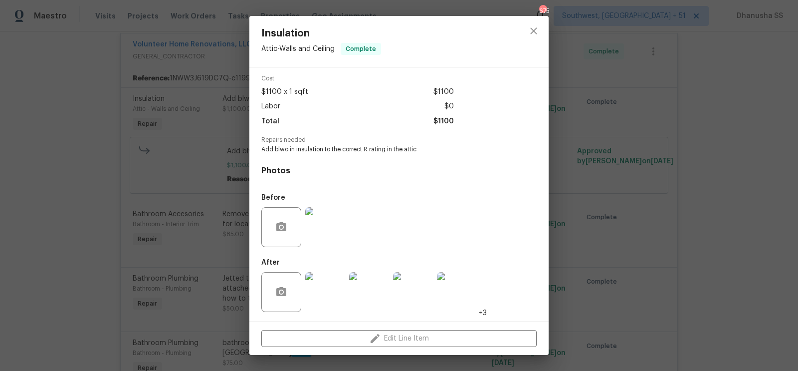
click at [324, 228] on img at bounding box center [325, 227] width 40 height 40
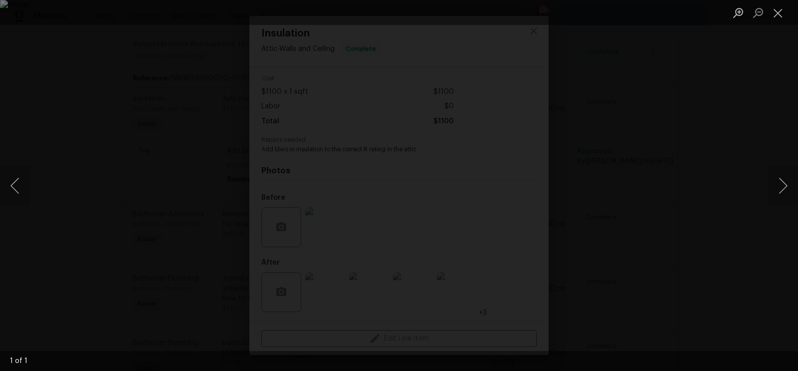
click at [743, 159] on div "Lightbox" at bounding box center [399, 185] width 798 height 371
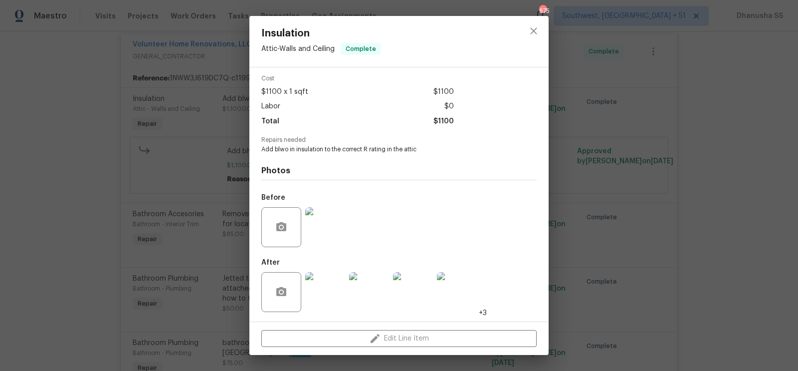
click at [329, 149] on span "Add blwo in insulation to the correct R rating in the attic" at bounding box center [385, 149] width 248 height 8
copy span "Add blwo in insulation to the correct R rating in the attic"
click at [539, 29] on icon "close" at bounding box center [534, 31] width 12 height 12
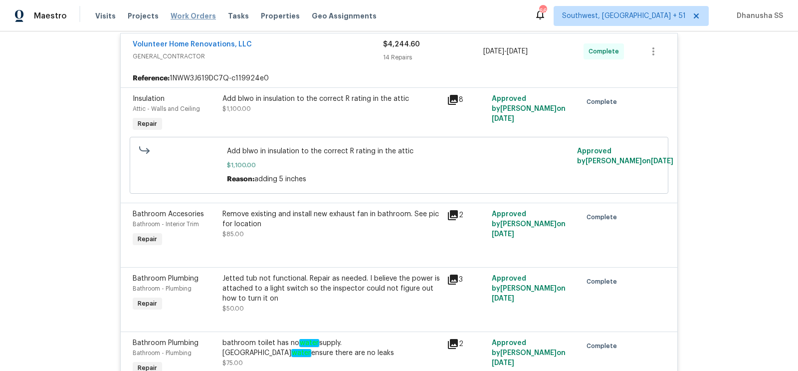
click at [189, 16] on span "Work Orders" at bounding box center [193, 16] width 45 height 10
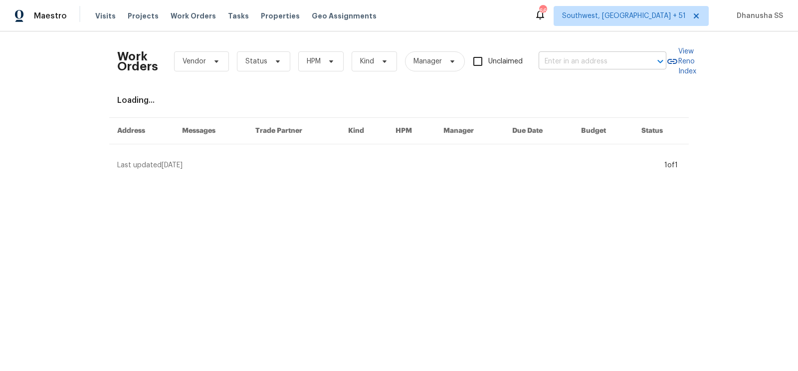
click at [563, 62] on input "text" at bounding box center [589, 61] width 100 height 15
paste input "2715 Golf Heights Cir, Valrico, FL 33596"
type input "2715 Golf Heights Cir, Valrico, FL 33596"
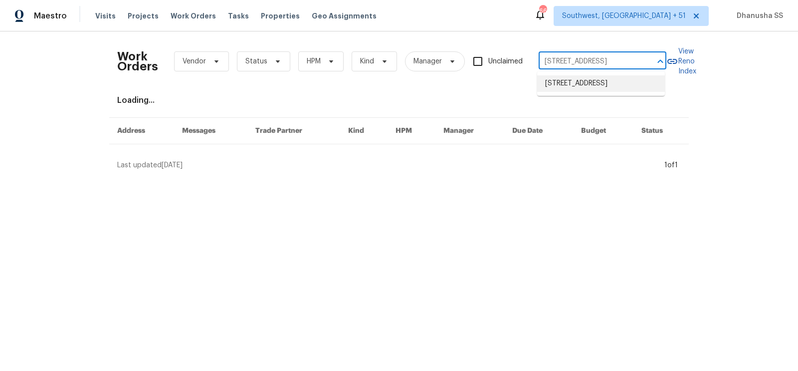
click at [551, 89] on li "2715 Golf Heights Cir, Valrico, FL 33596" at bounding box center [601, 83] width 128 height 16
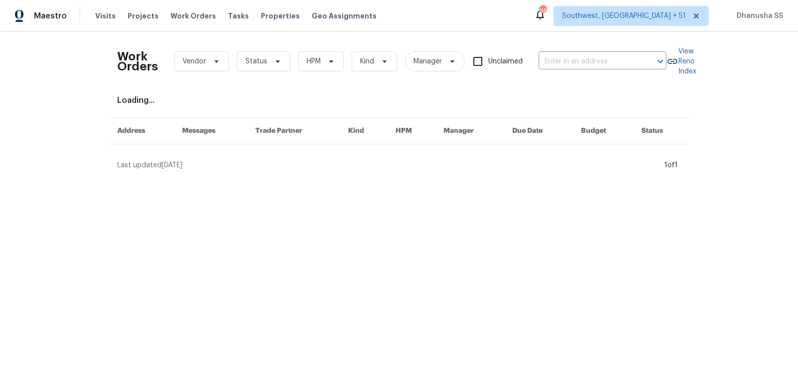
type input "2715 Golf Heights Cir, Valrico, FL 33596"
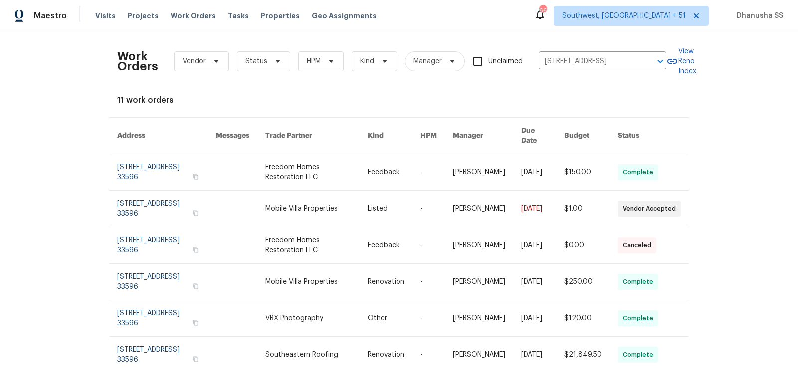
click at [399, 178] on link at bounding box center [394, 172] width 53 height 36
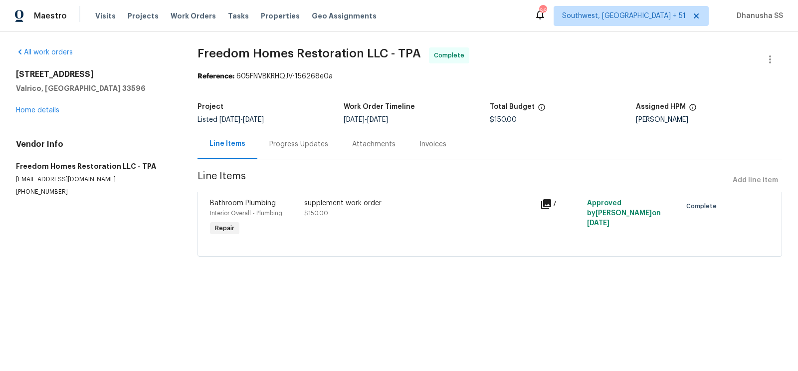
click at [42, 101] on div "2715 Golf Heights Cir Valrico, FL 33596 Home details" at bounding box center [95, 92] width 158 height 46
click at [36, 116] on div "All work orders 2715 Golf Heights Cir Valrico, FL 33596 Home details Vendor Inf…" at bounding box center [95, 121] width 158 height 149
click at [36, 114] on div "2715 Golf Heights Cir Valrico, FL 33596 Home details" at bounding box center [95, 92] width 158 height 46
click at [36, 109] on link "Home details" at bounding box center [37, 110] width 43 height 7
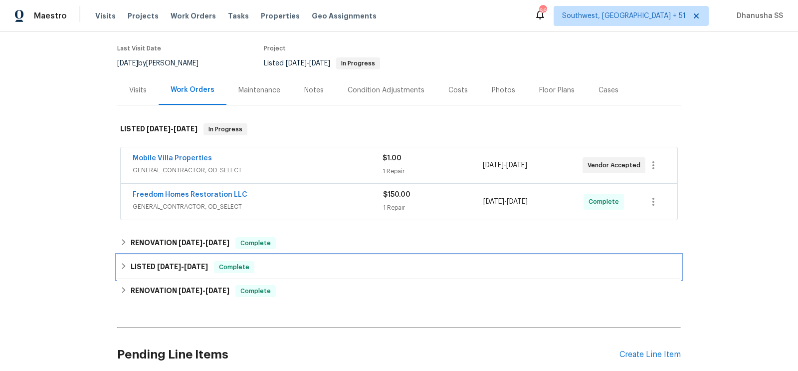
click at [301, 262] on div "LISTED 7/29/25 - 8/27/25 Complete" at bounding box center [399, 267] width 558 height 12
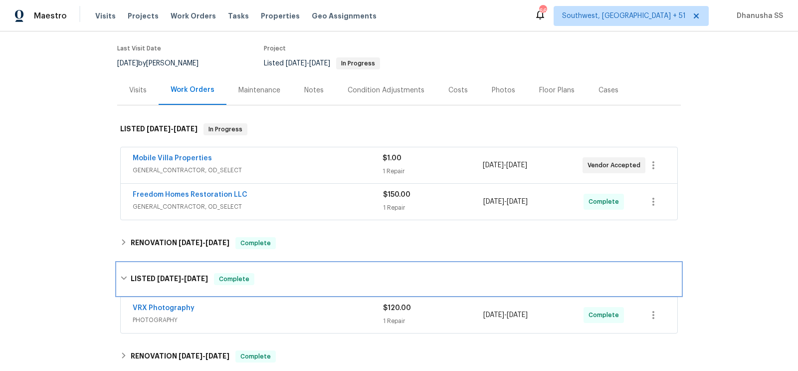
scroll to position [213, 0]
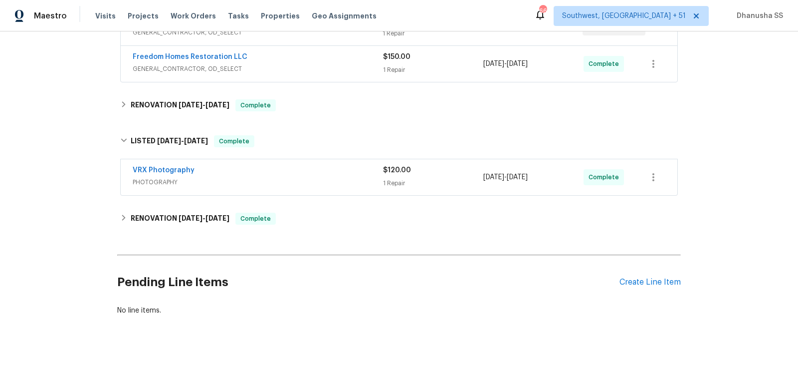
click at [328, 189] on div "VRX Photography PHOTOGRAPHY $120.00 1 Repair 8/26/2025 - 8/27/2025 Complete" at bounding box center [399, 177] width 557 height 36
click at [327, 172] on div "VRX Photography" at bounding box center [258, 171] width 250 height 12
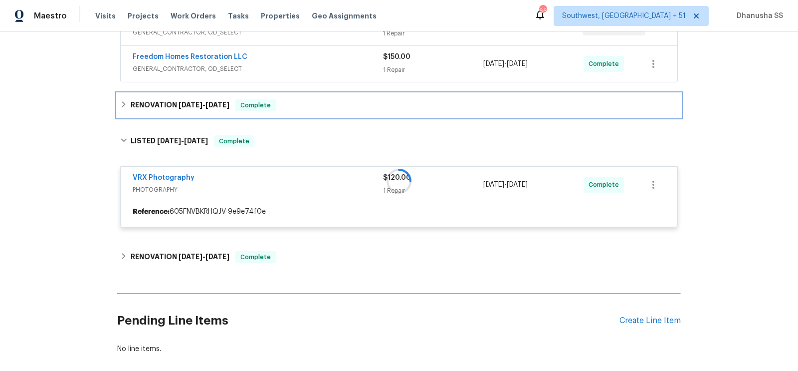
click at [342, 99] on div "RENOVATION 9/11/25 - 9/11/25 Complete" at bounding box center [399, 105] width 558 height 12
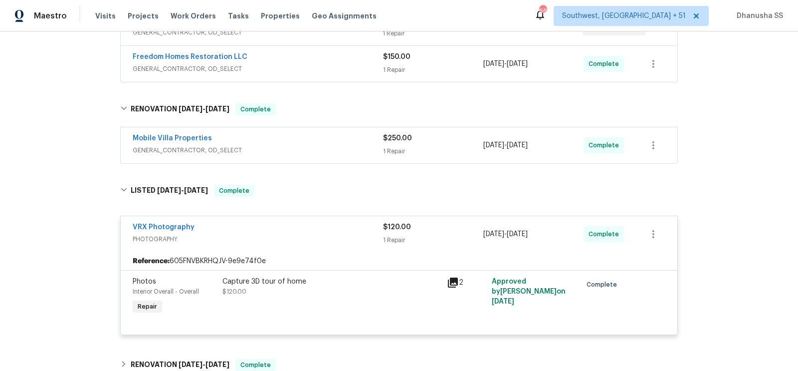
click at [366, 155] on div "Mobile Villa Properties GENERAL_CONTRACTOR, OD_SELECT" at bounding box center [258, 145] width 250 height 24
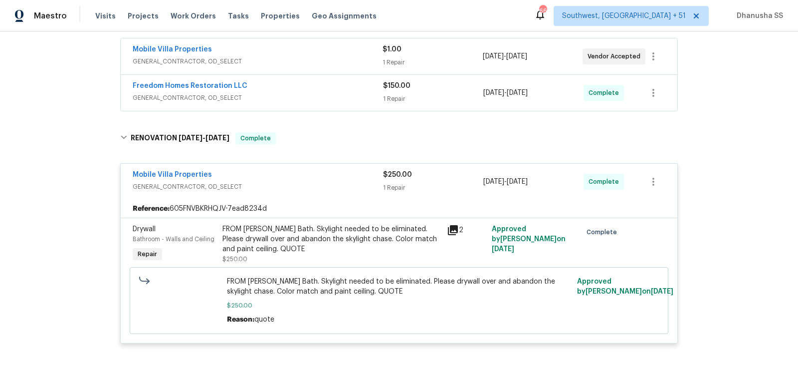
scroll to position [162, 0]
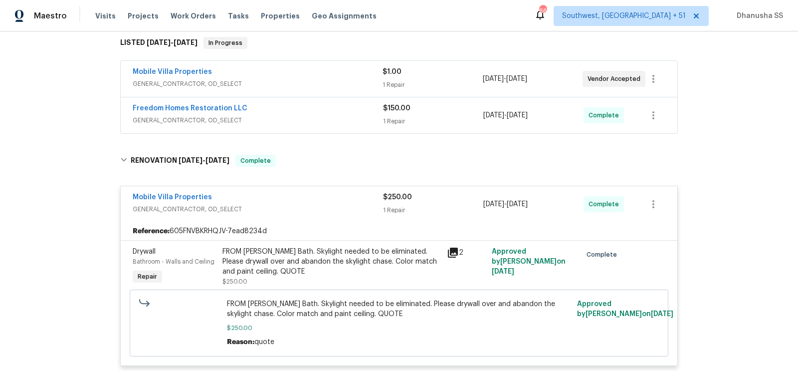
click at [353, 122] on span "GENERAL_CONTRACTOR, OD_SELECT" at bounding box center [258, 120] width 250 height 10
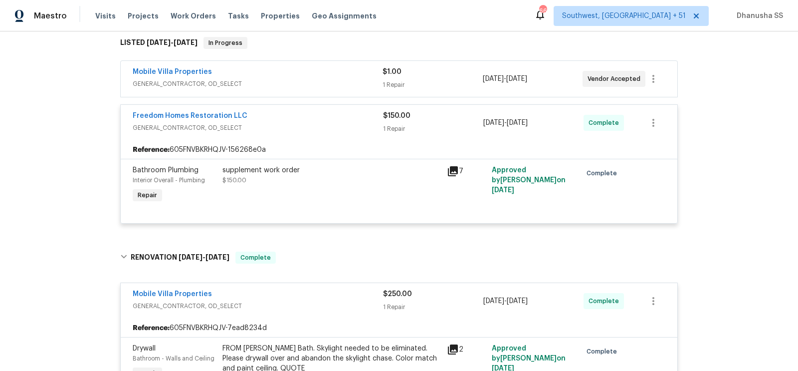
scroll to position [129, 0]
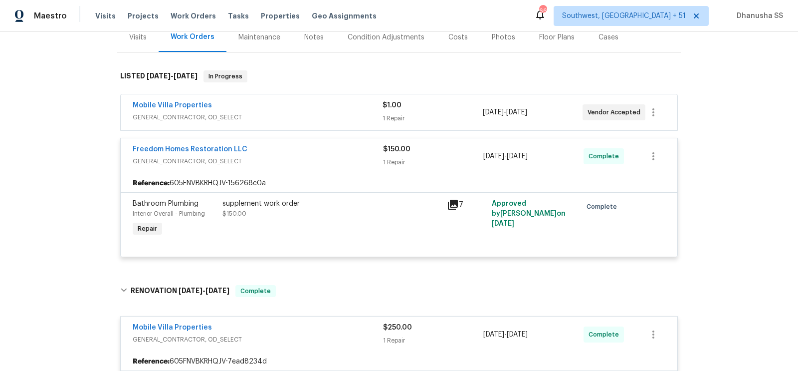
click at [353, 122] on div "Mobile Villa Properties GENERAL_CONTRACTOR, OD_SELECT" at bounding box center [258, 112] width 250 height 24
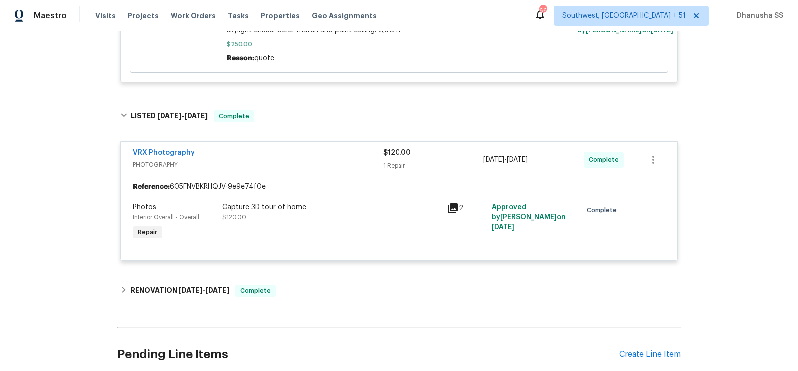
scroll to position [714, 0]
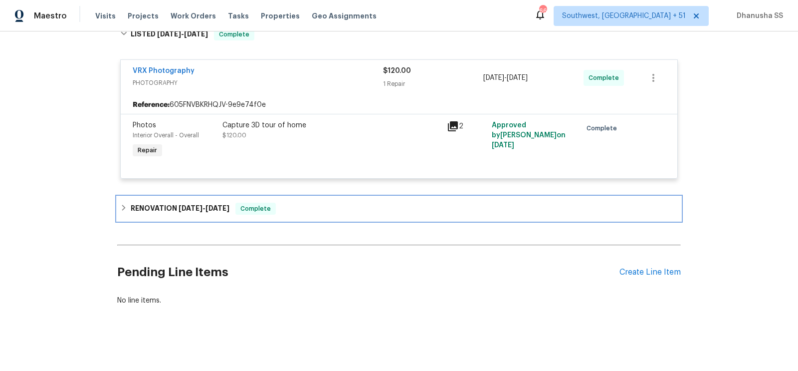
click at [302, 197] on div "RENOVATION 7/28/25 - 8/6/25 Complete" at bounding box center [399, 209] width 564 height 24
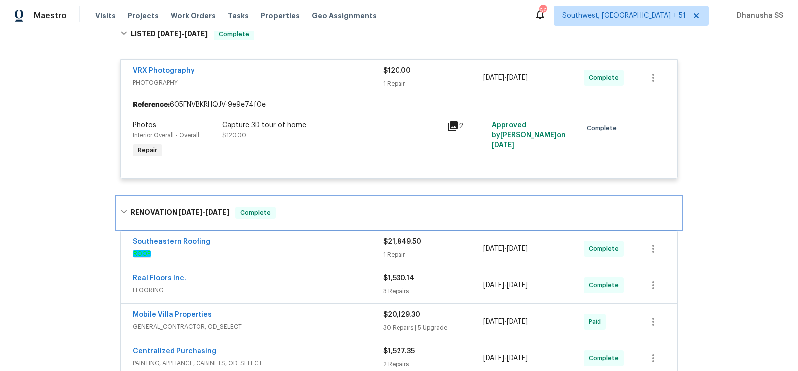
scroll to position [782, 0]
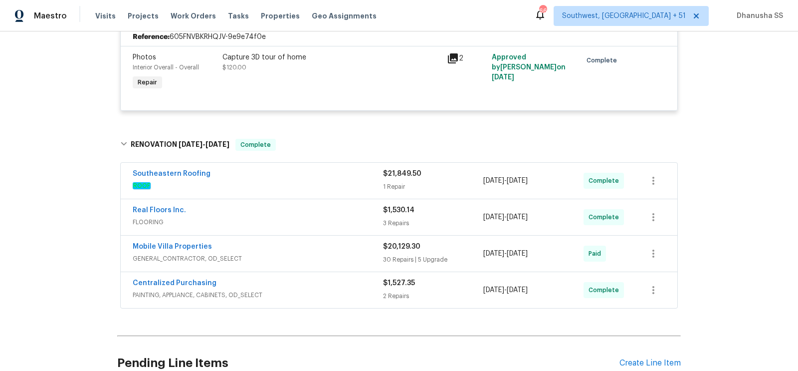
click at [323, 185] on span "ROOF" at bounding box center [258, 186] width 250 height 10
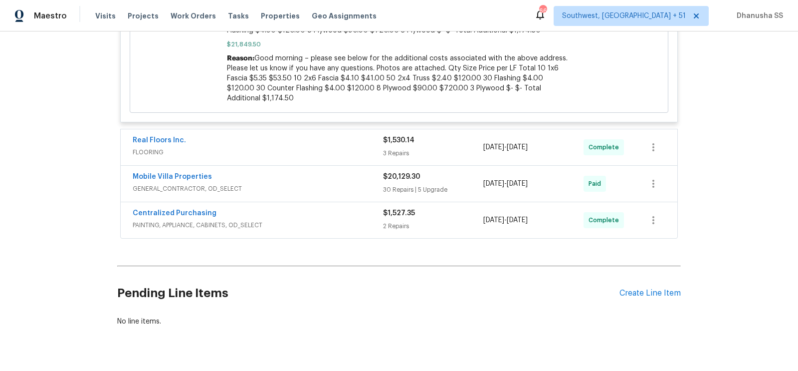
scroll to position [1117, 0]
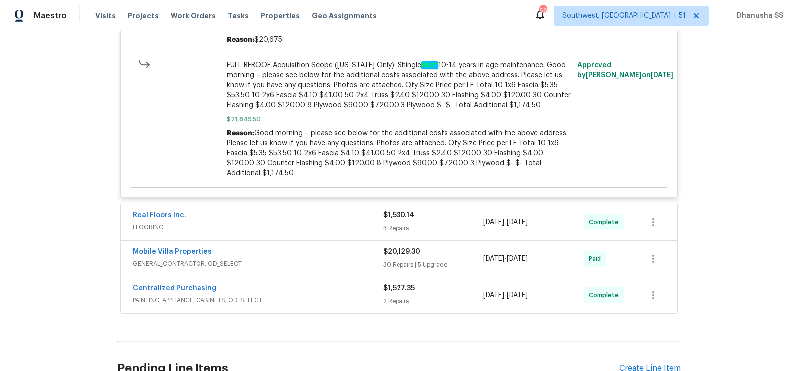
click at [344, 222] on span "FLOORING" at bounding box center [258, 227] width 250 height 10
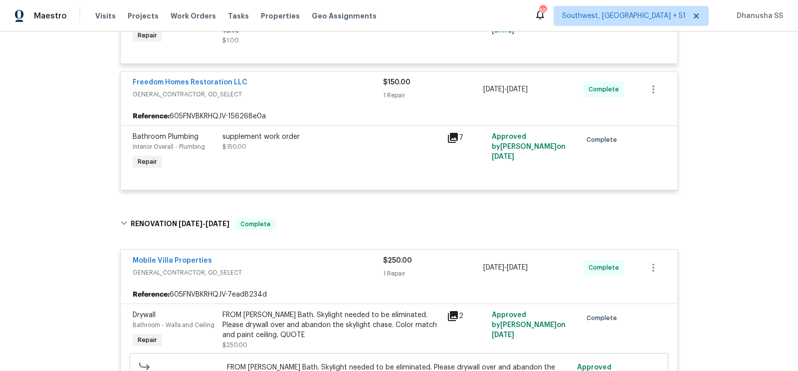
scroll to position [0, 0]
